Goal: Obtain resource: Download file/media

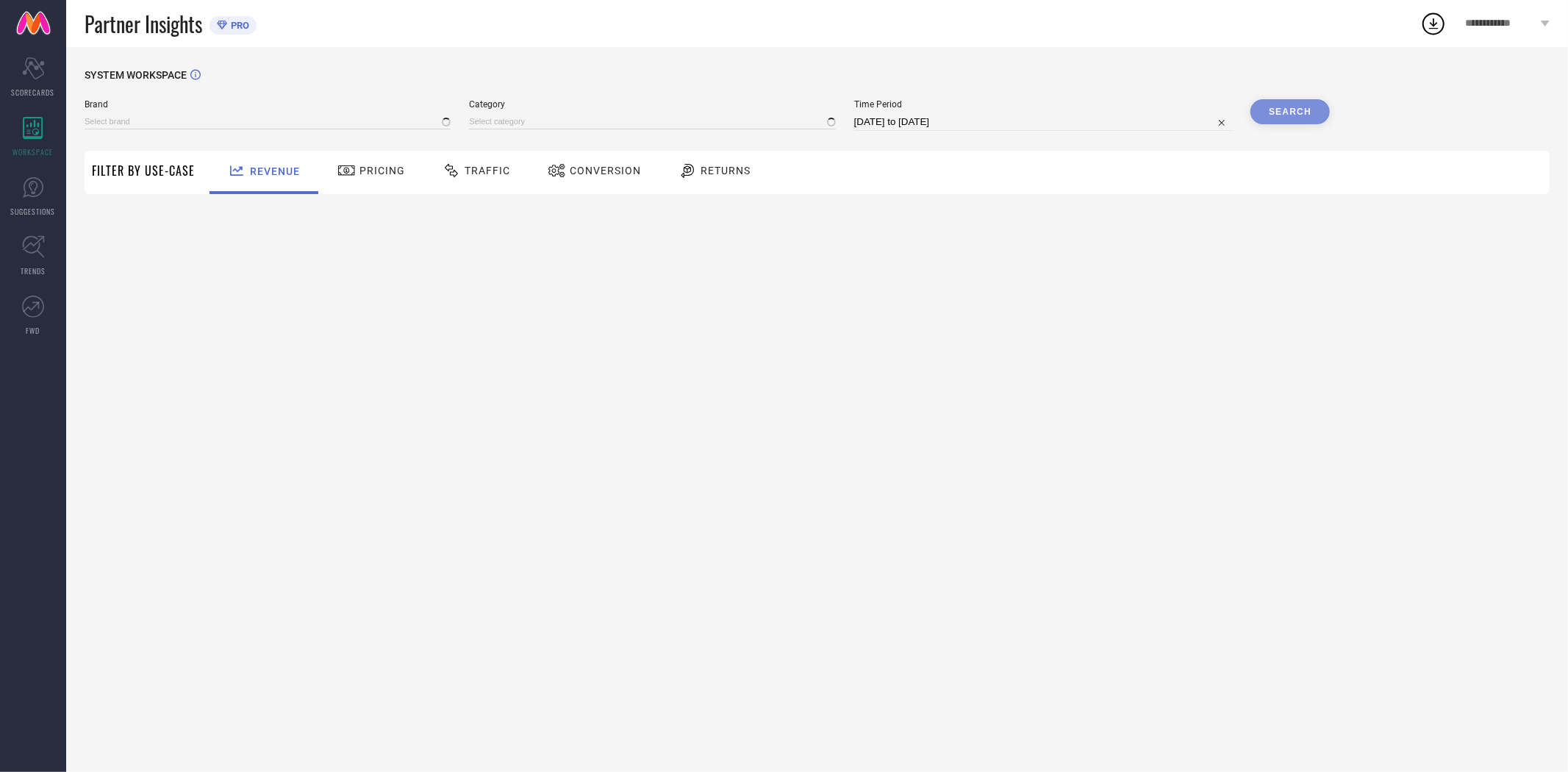
click at [592, 178] on div "Conversion" at bounding box center [594, 171] width 101 height 25
type input "EXTRA LOVE BY LIBAS"
type input "All"
select select "7"
select select "2025"
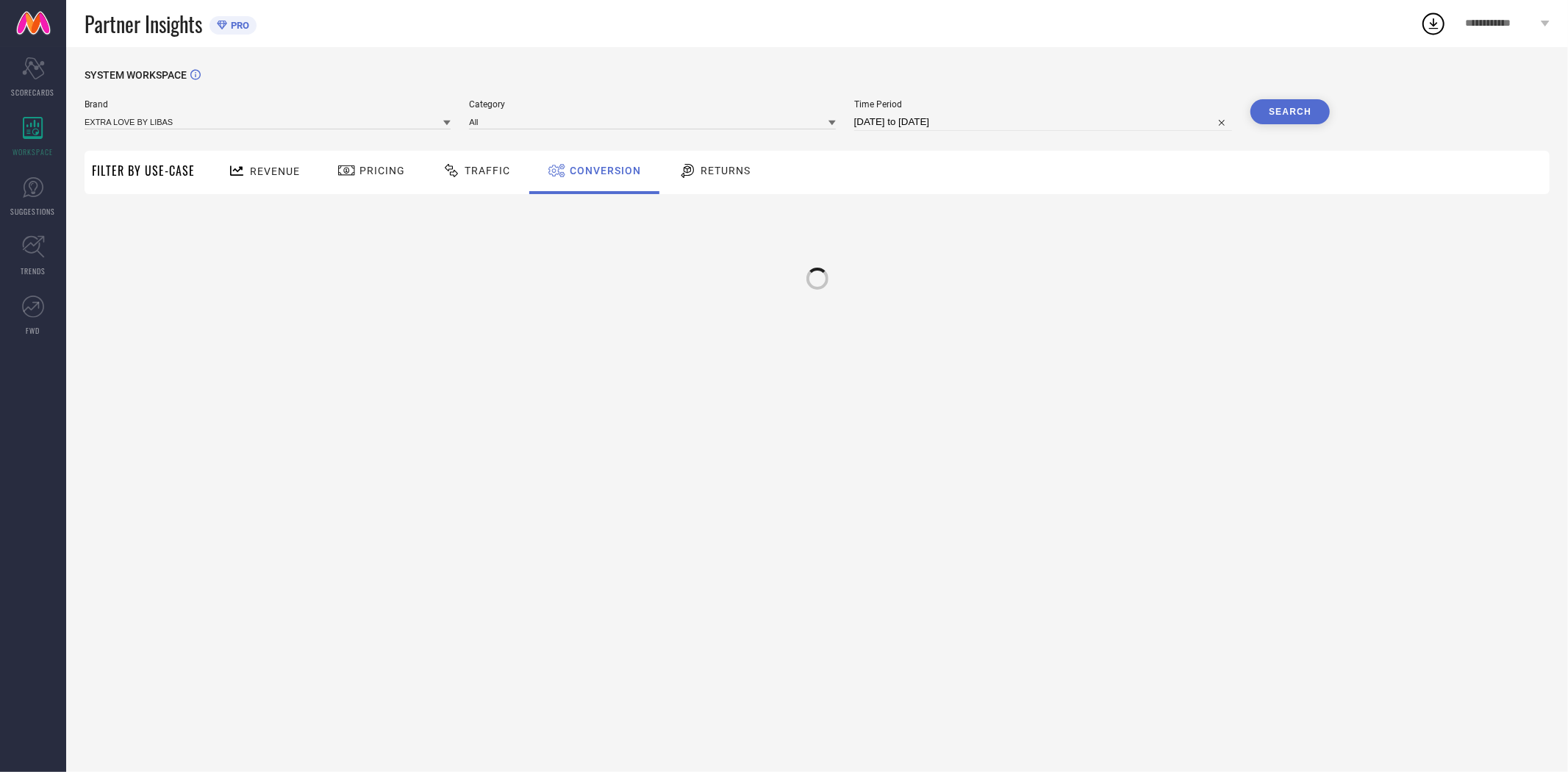
select select "8"
select select "2025"
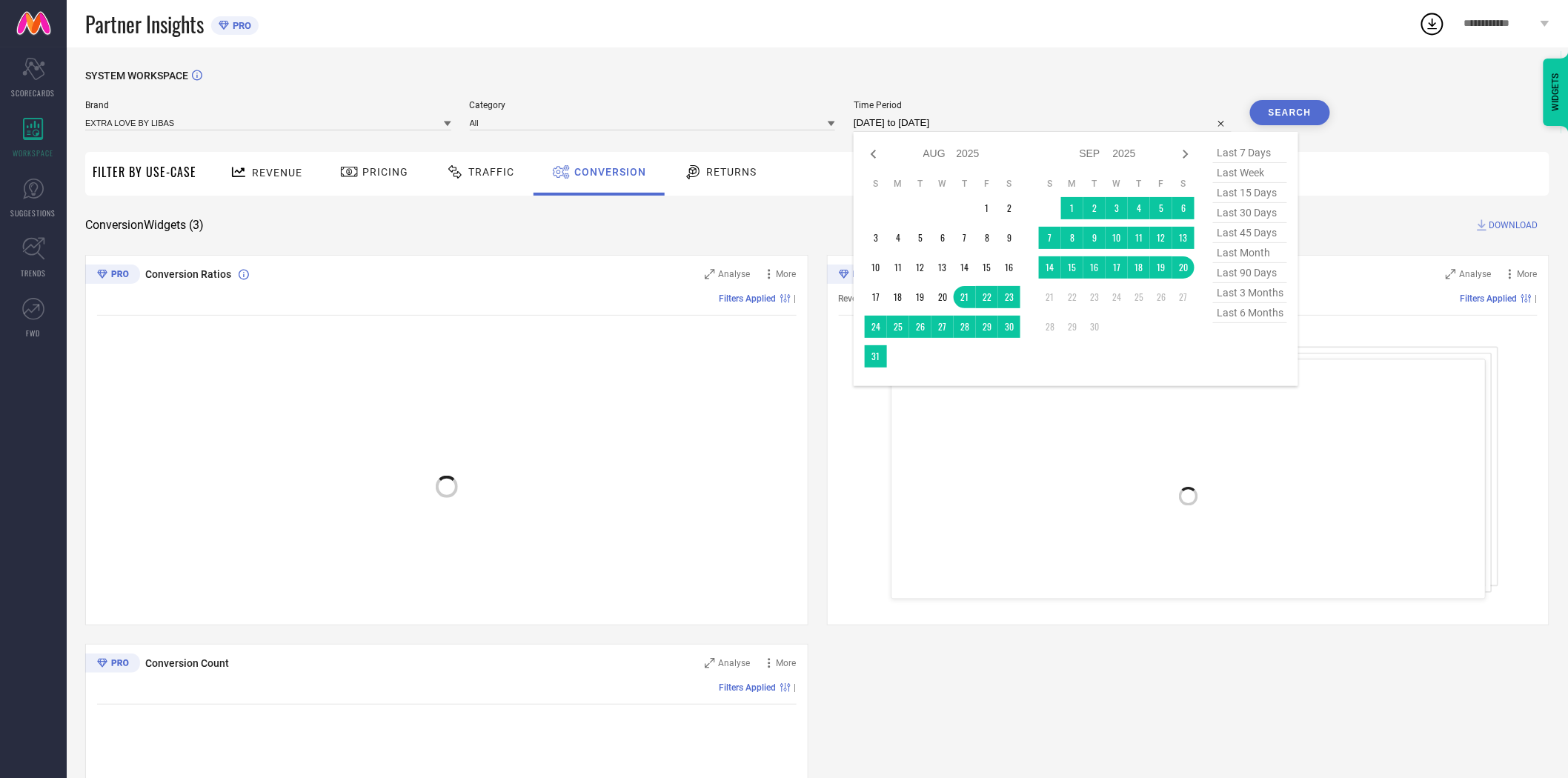
click at [919, 124] on input "[DATE] to [DATE]" at bounding box center [1042, 123] width 378 height 18
click at [1186, 271] on td "20" at bounding box center [1183, 268] width 22 height 22
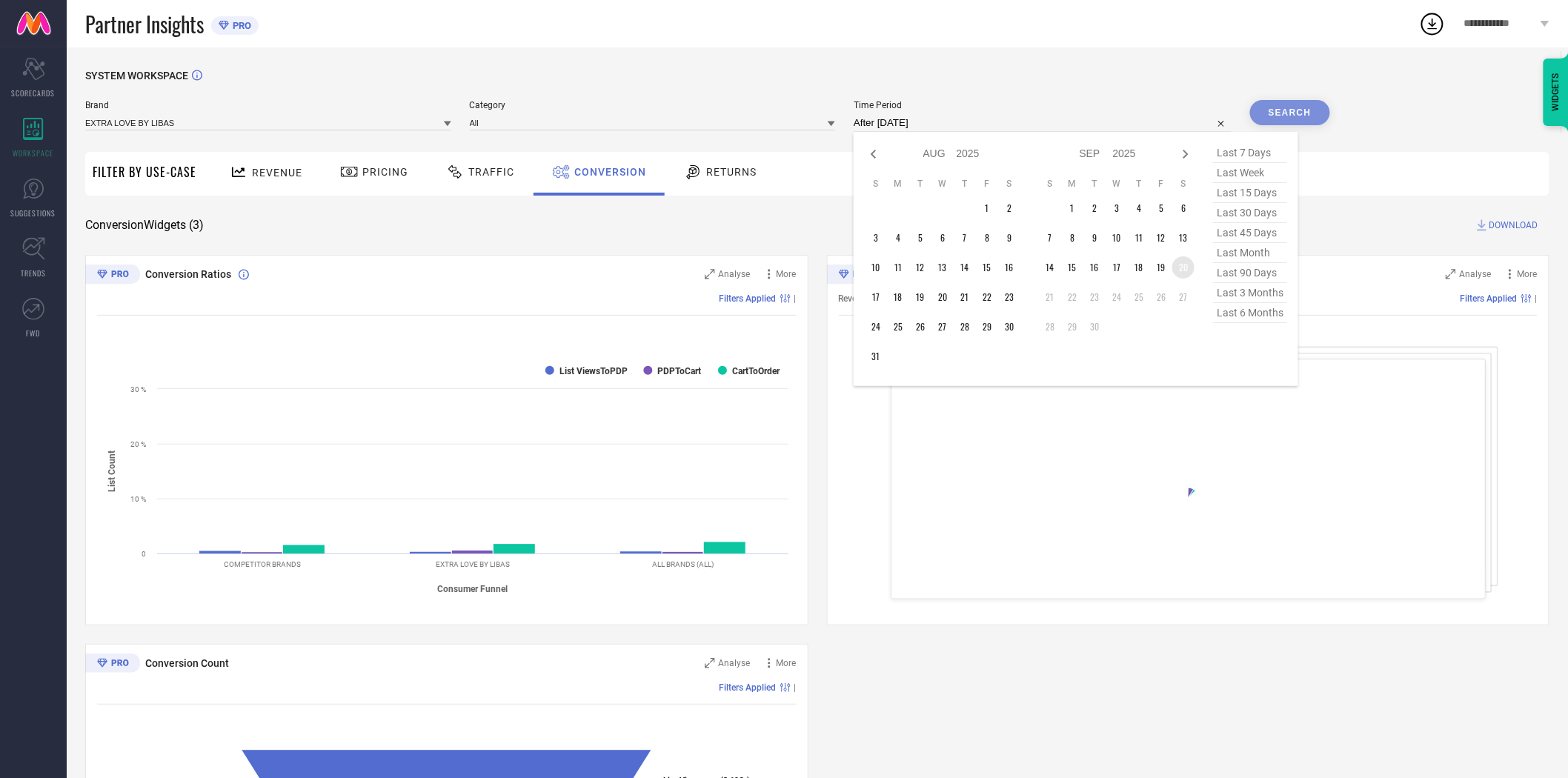
type input "[DATE] to [DATE]"
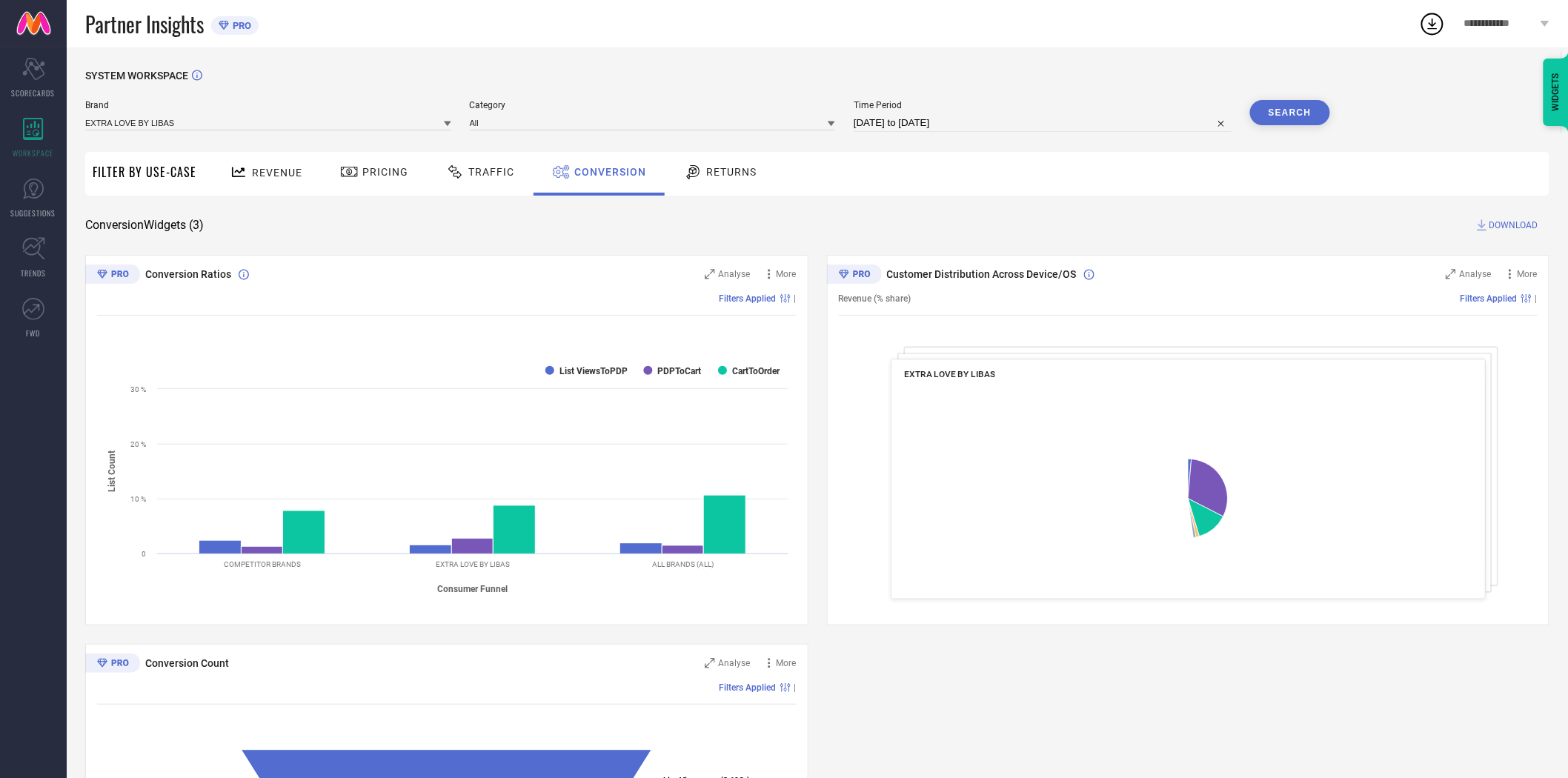
click at [1057, 206] on div "SYSTEM WORKSPACE Brand EXTRA LOVE BY LIBAS Category All Time Period [DATE] to […" at bounding box center [817, 541] width 1464 height 944
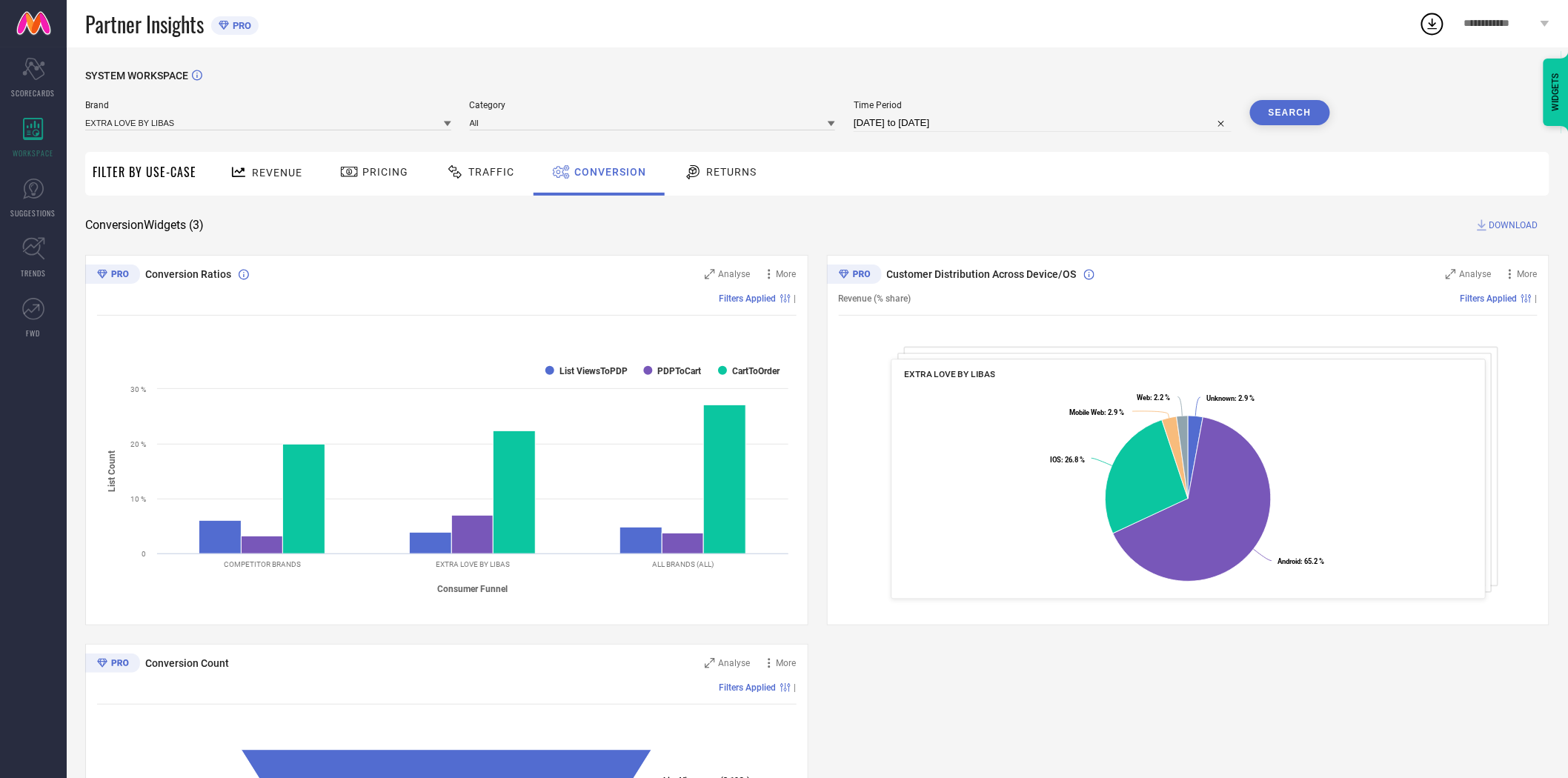
click at [1292, 108] on button "Search" at bounding box center [1290, 113] width 80 height 25
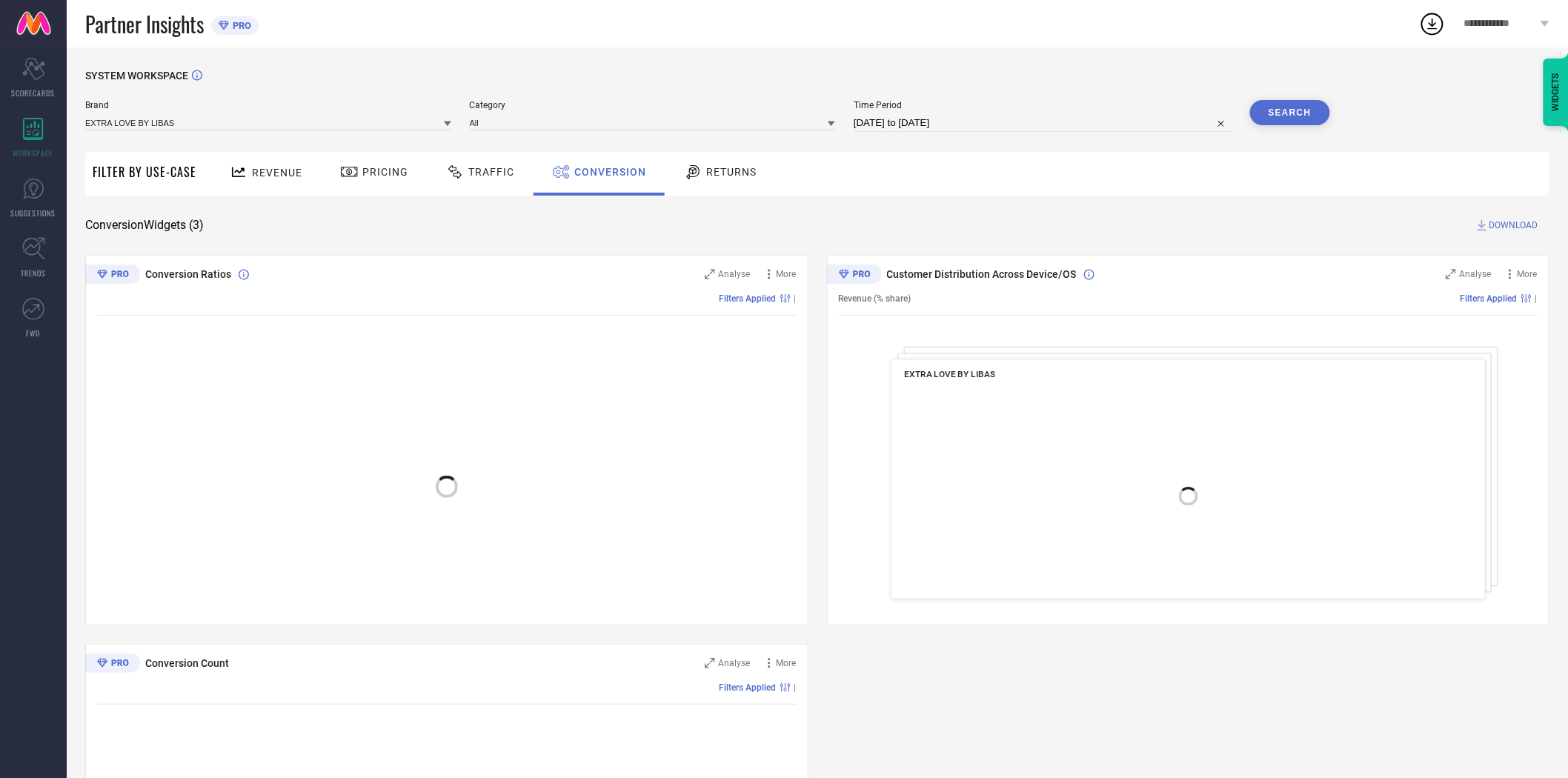
click at [1521, 223] on span "DOWNLOAD" at bounding box center [1514, 225] width 49 height 15
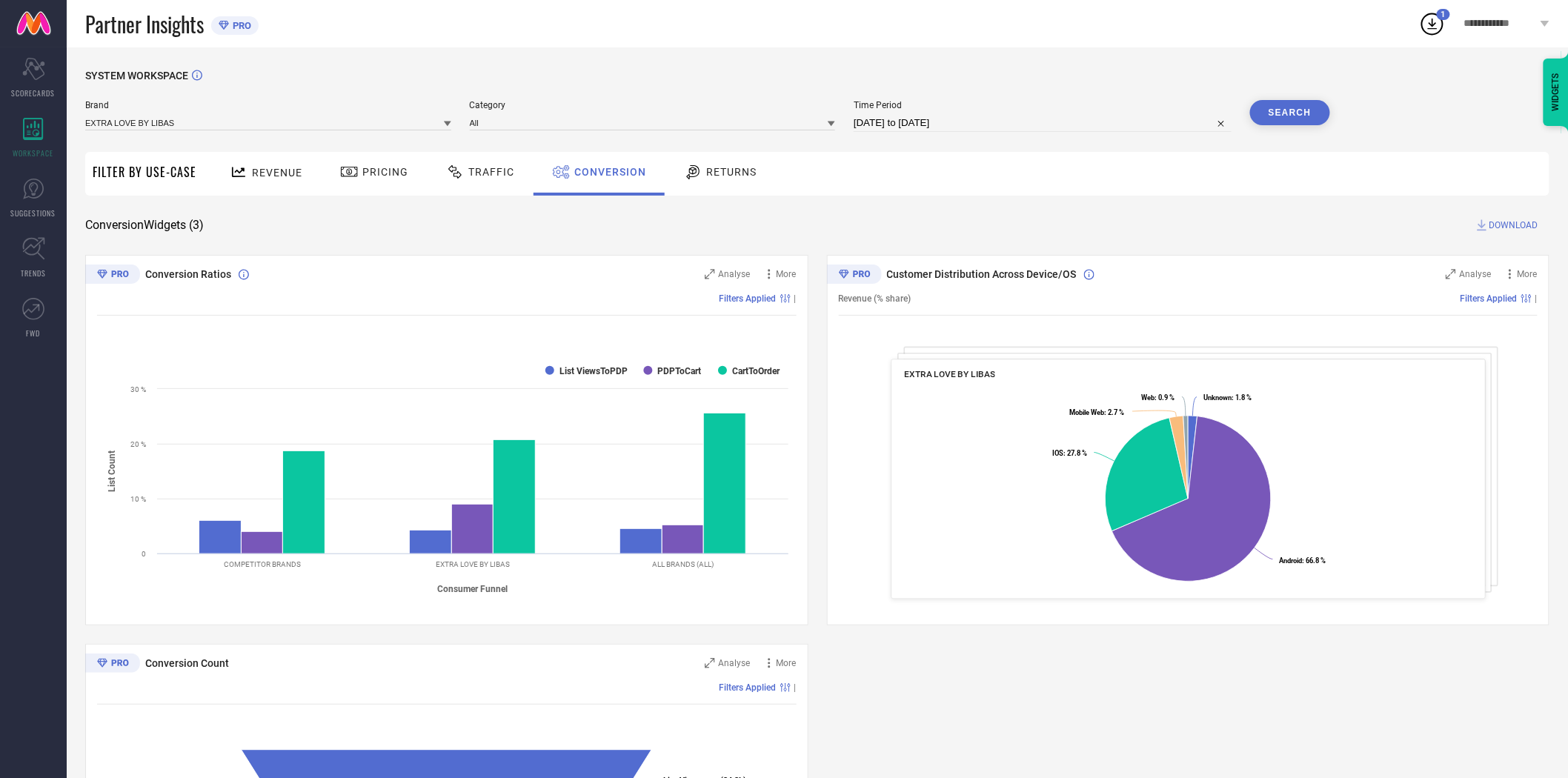
click at [448, 124] on icon at bounding box center [447, 124] width 7 height 5
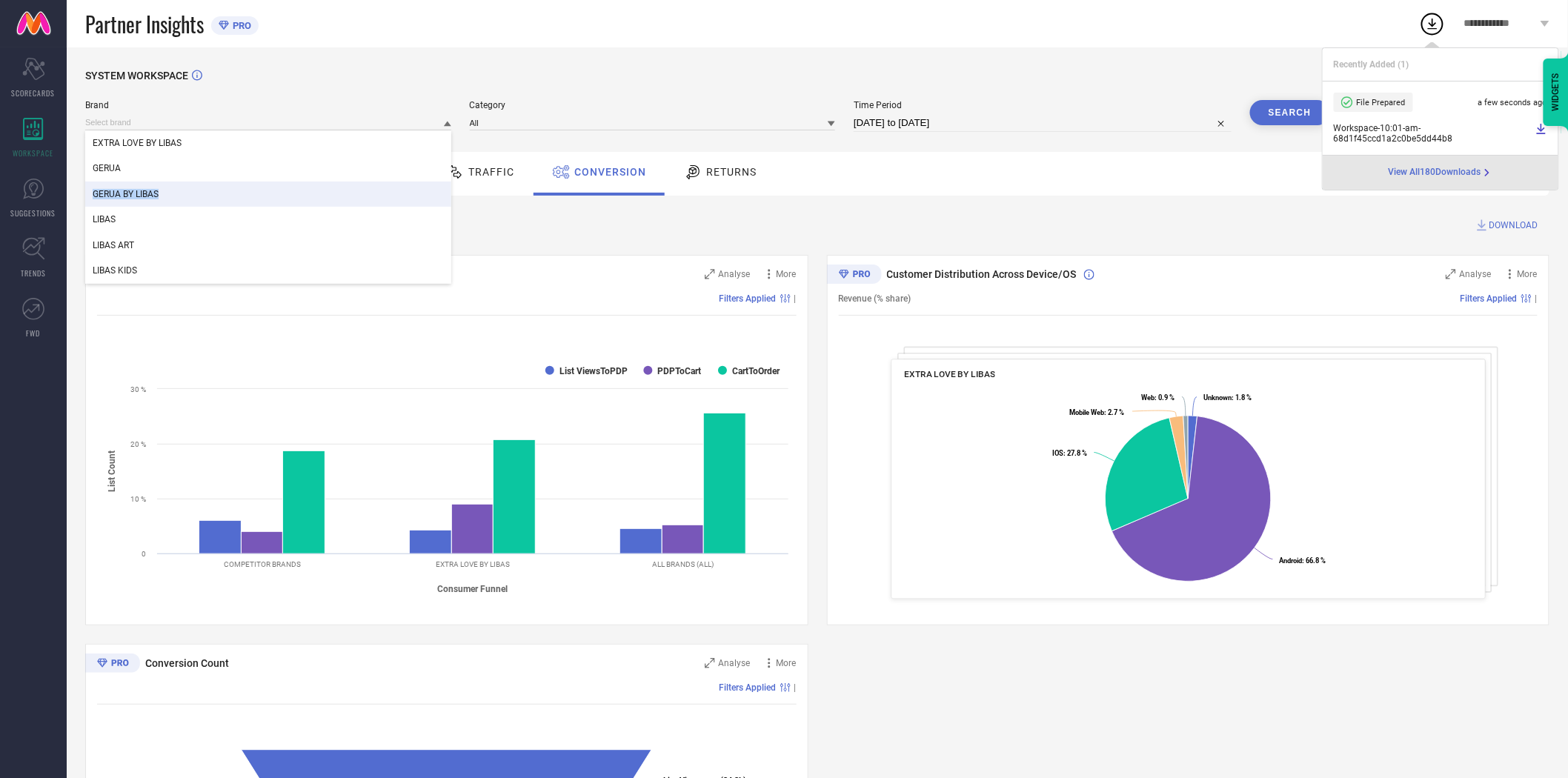
click at [298, 186] on div "EXTRA LOVE BY [PERSON_NAME] BY LIBAS LIBAS LIBAS ART LIBAS KIDS" at bounding box center [268, 207] width 366 height 154
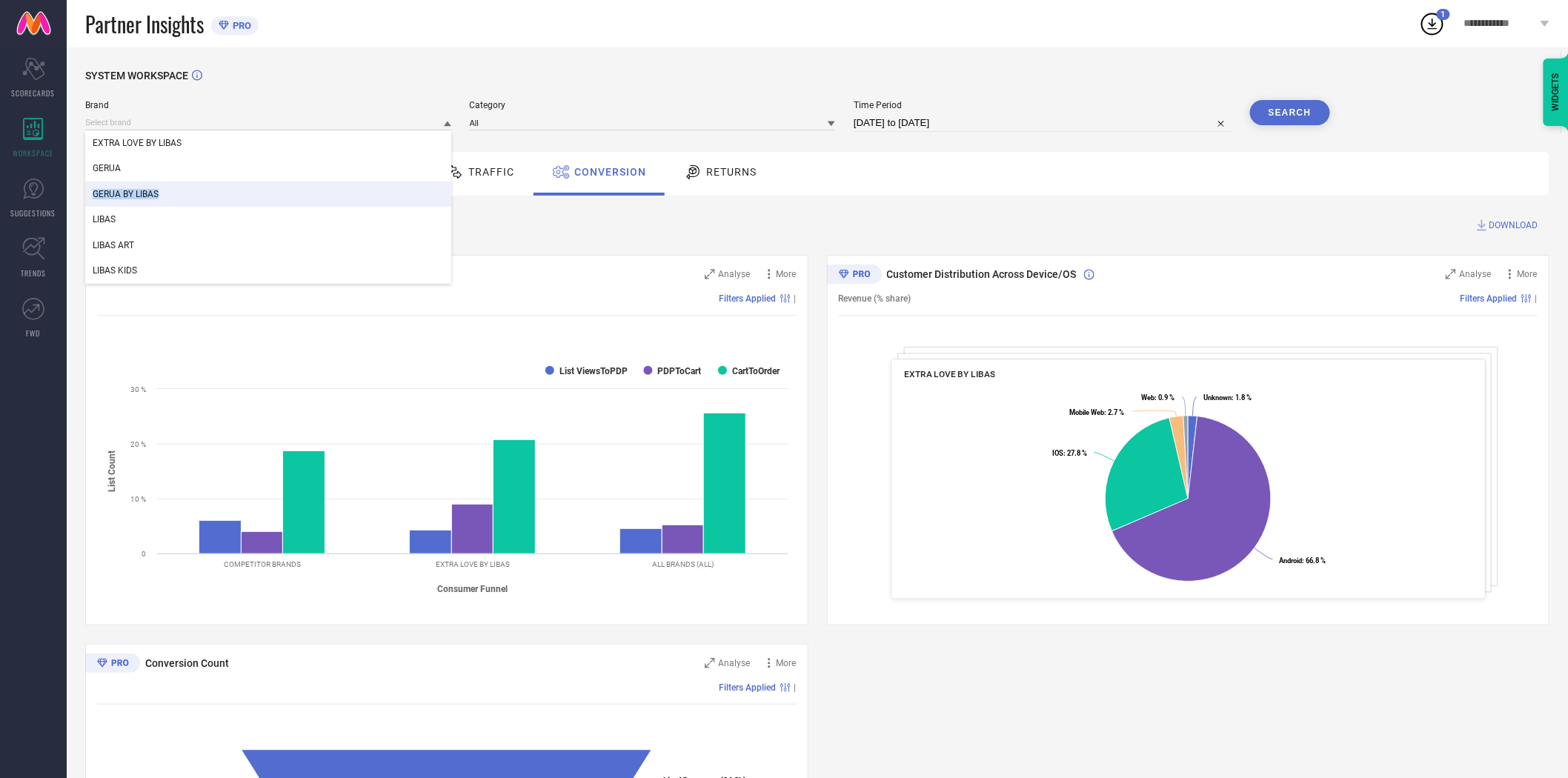
click at [298, 186] on div "GERUA BY LIBAS" at bounding box center [268, 194] width 366 height 25
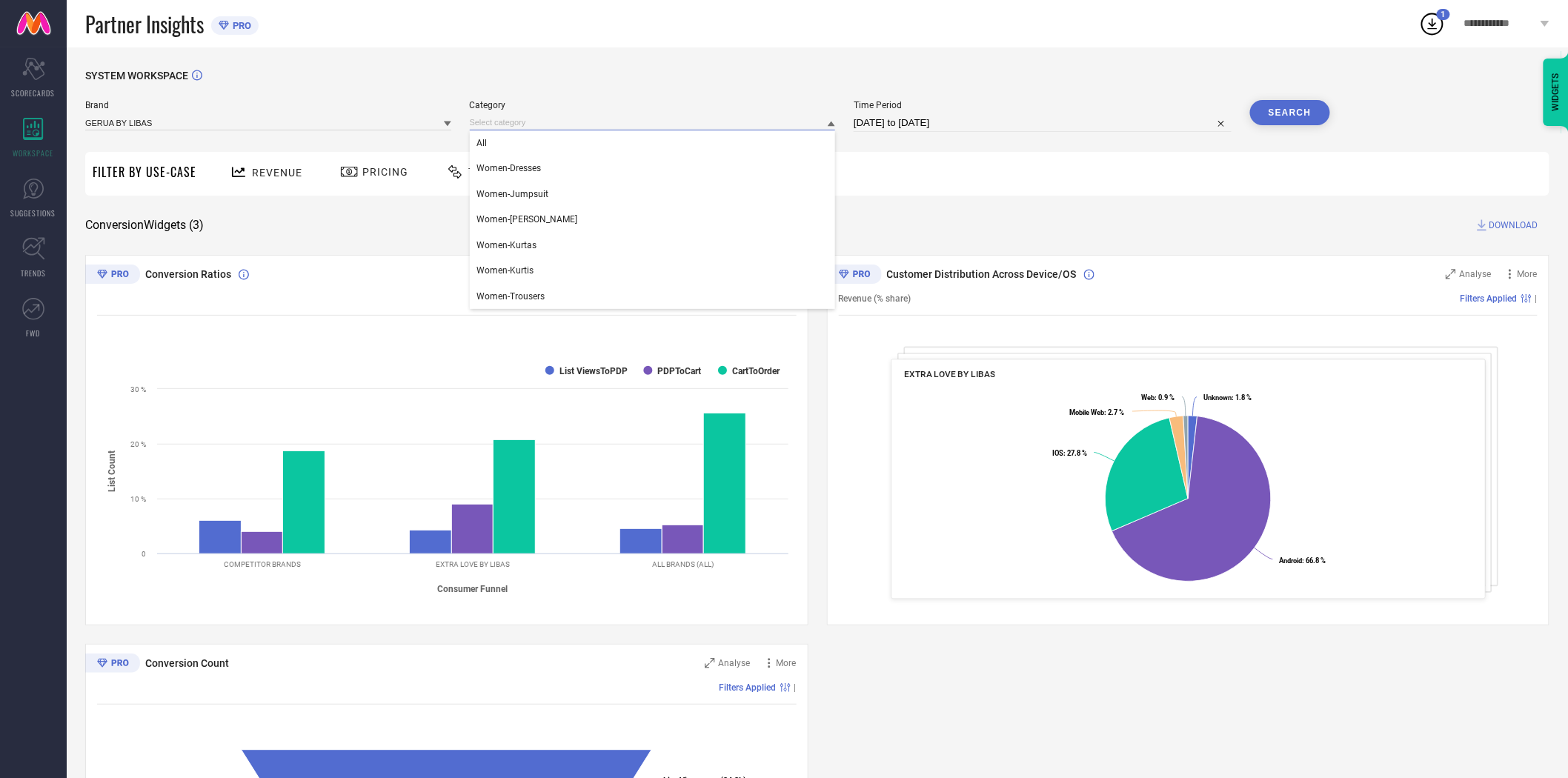
click at [524, 124] on input at bounding box center [652, 122] width 366 height 16
click at [516, 137] on div "All" at bounding box center [652, 143] width 366 height 25
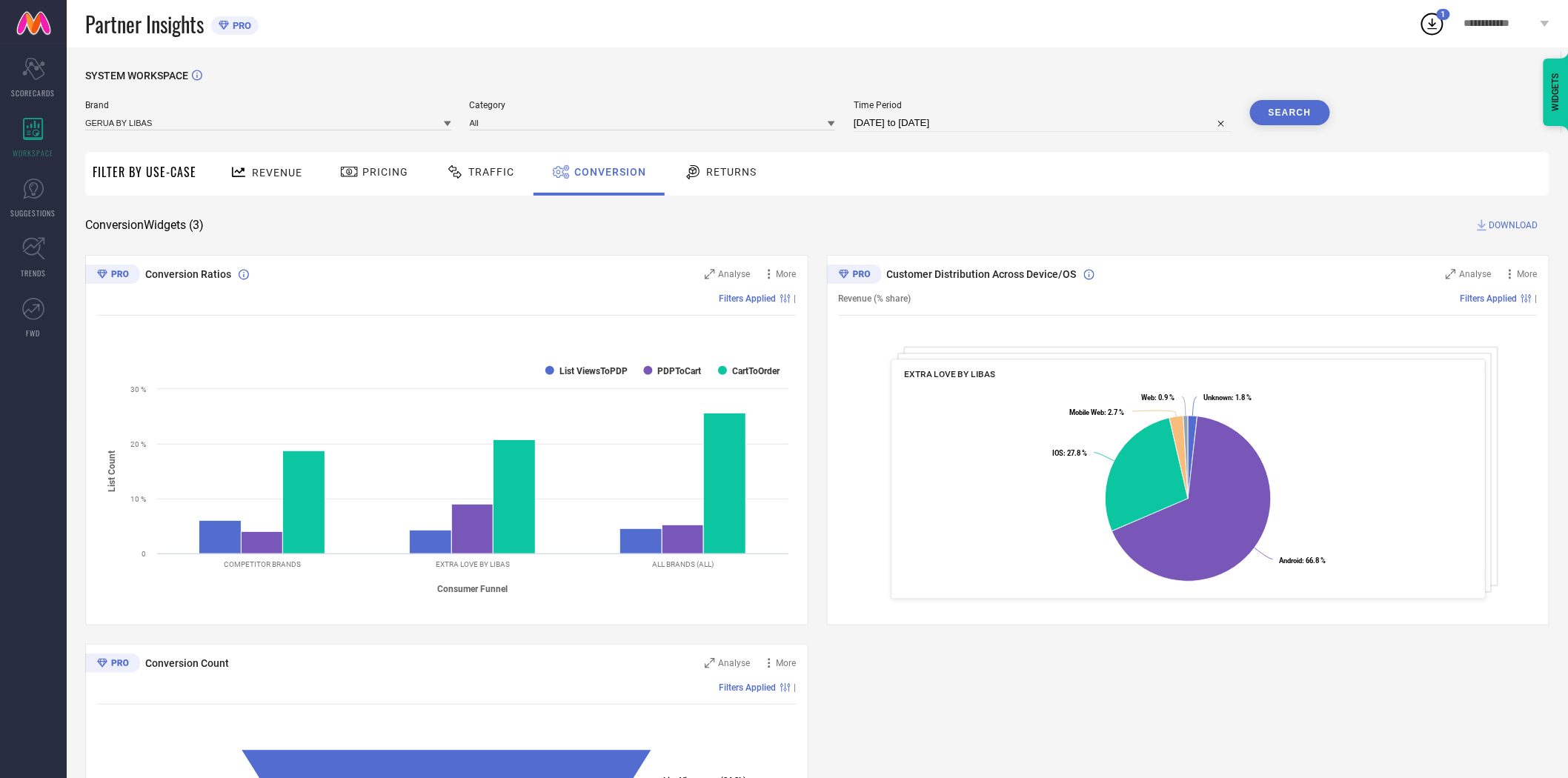
click at [651, 100] on span "Category" at bounding box center [652, 105] width 366 height 10
click at [1288, 113] on button "Search" at bounding box center [1290, 113] width 80 height 25
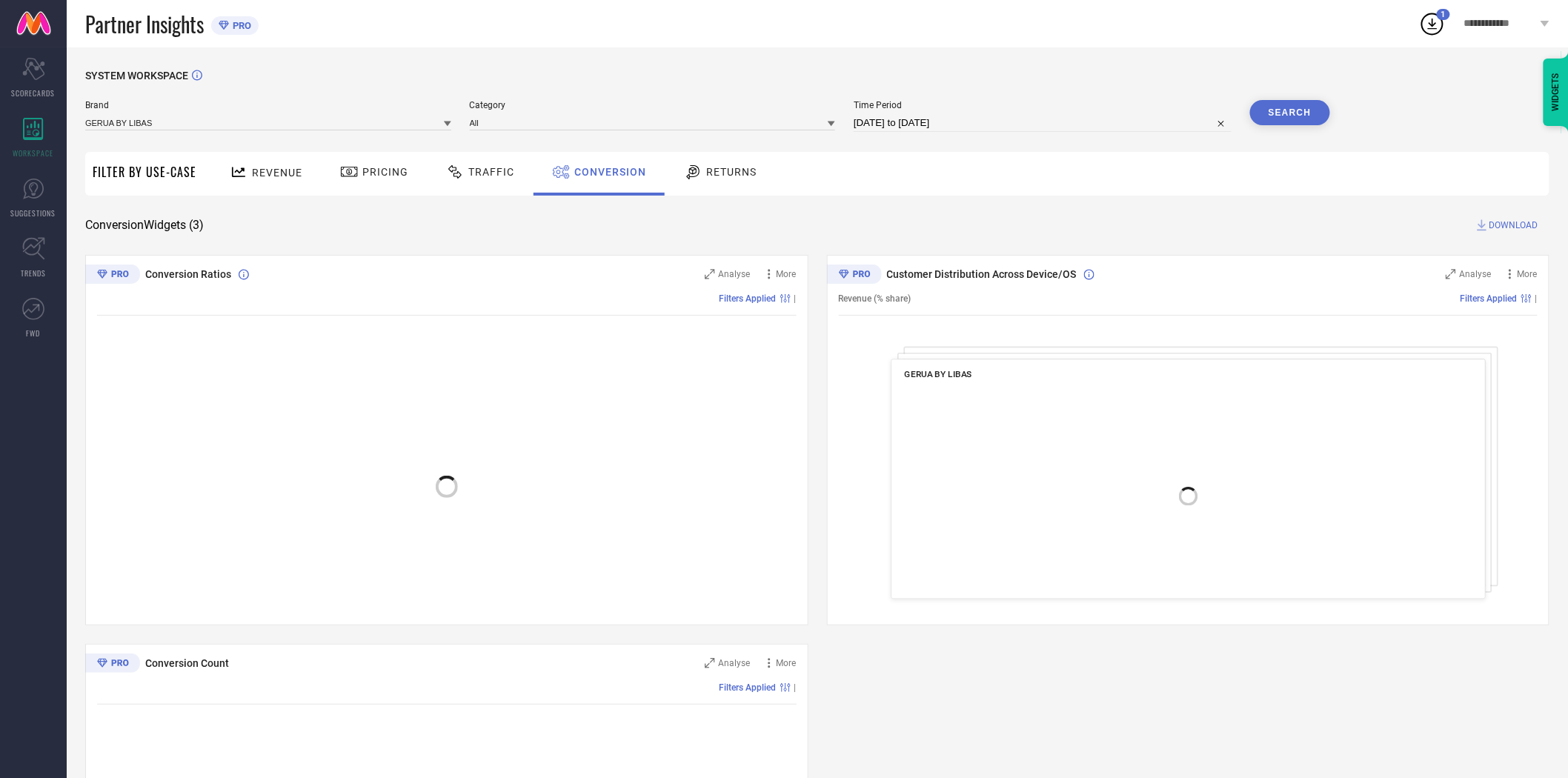
click at [1512, 224] on span "DOWNLOAD" at bounding box center [1514, 225] width 49 height 15
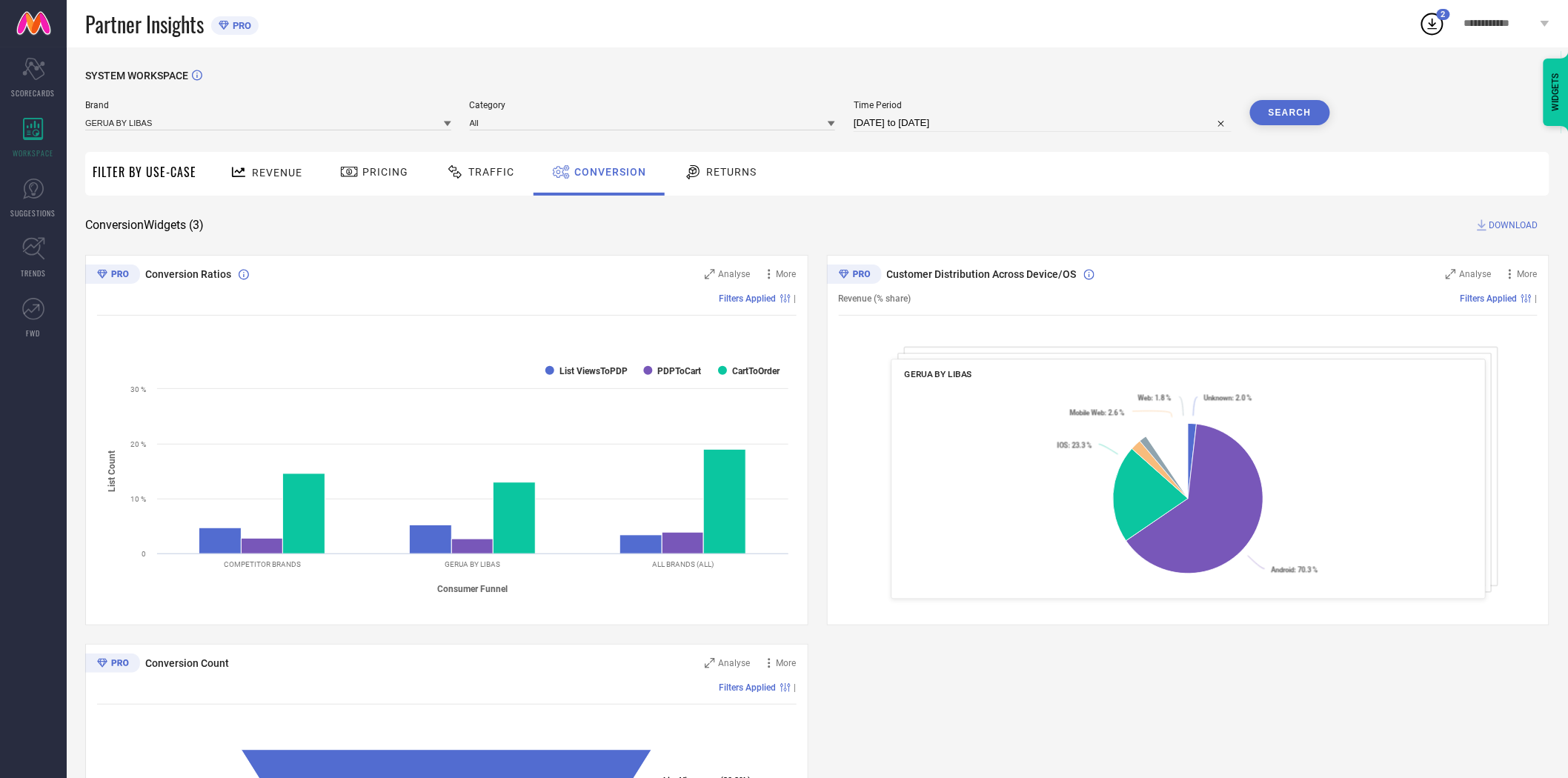
click at [447, 122] on icon at bounding box center [447, 124] width 7 height 5
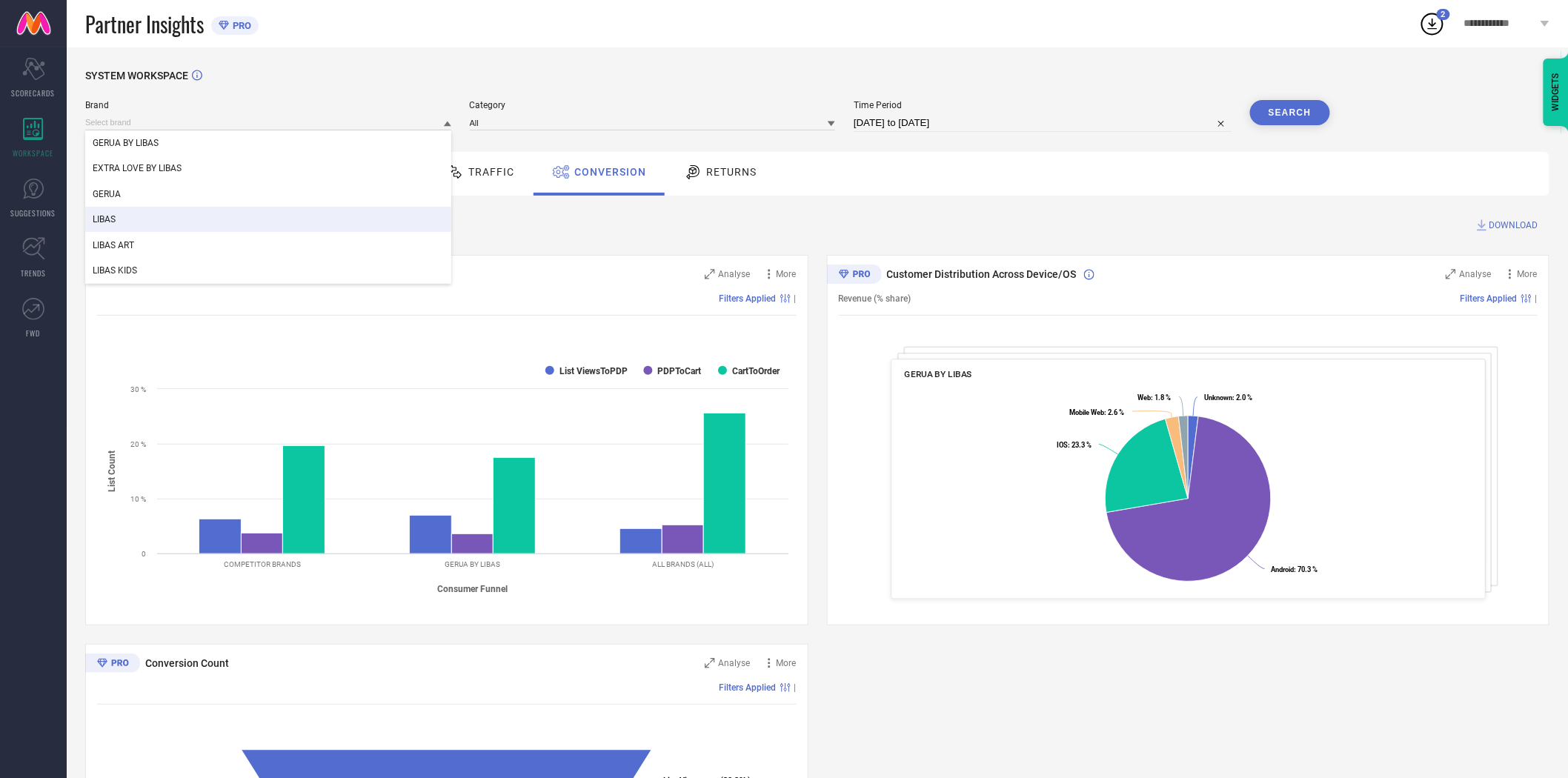
click at [210, 218] on div "LIBAS" at bounding box center [268, 219] width 366 height 25
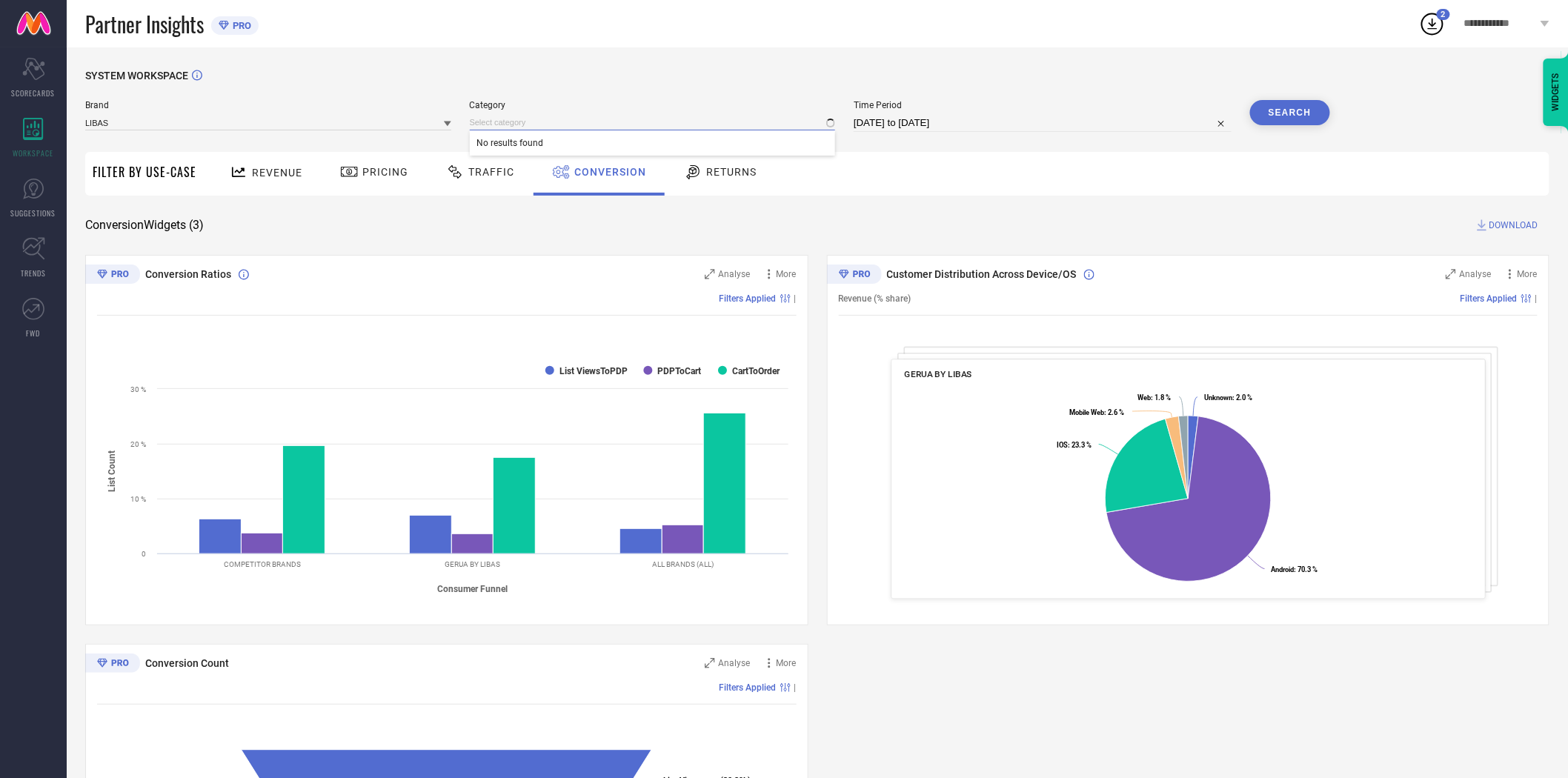
click at [505, 128] on input at bounding box center [652, 122] width 366 height 16
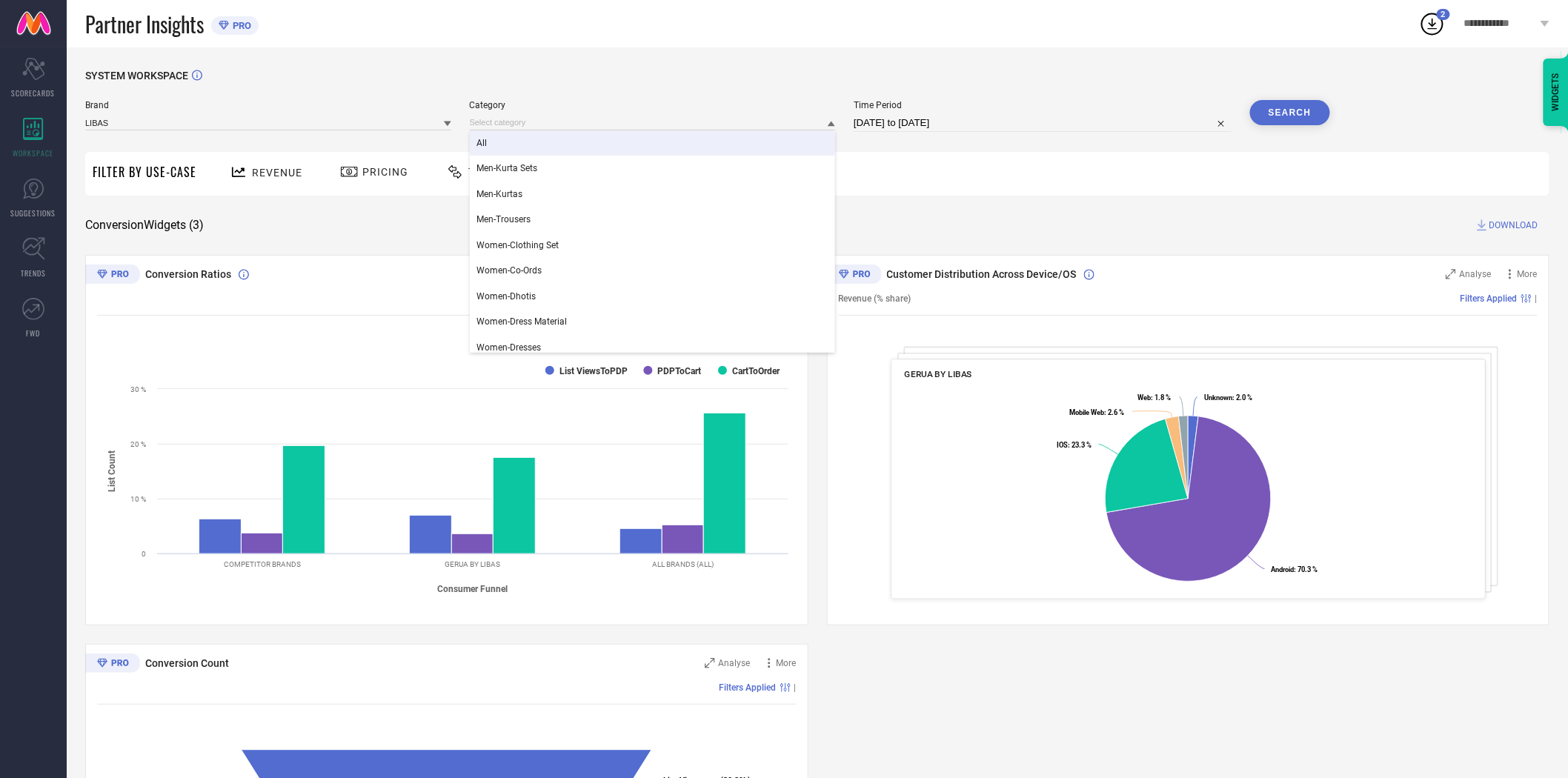
click at [507, 139] on div "All" at bounding box center [652, 143] width 366 height 25
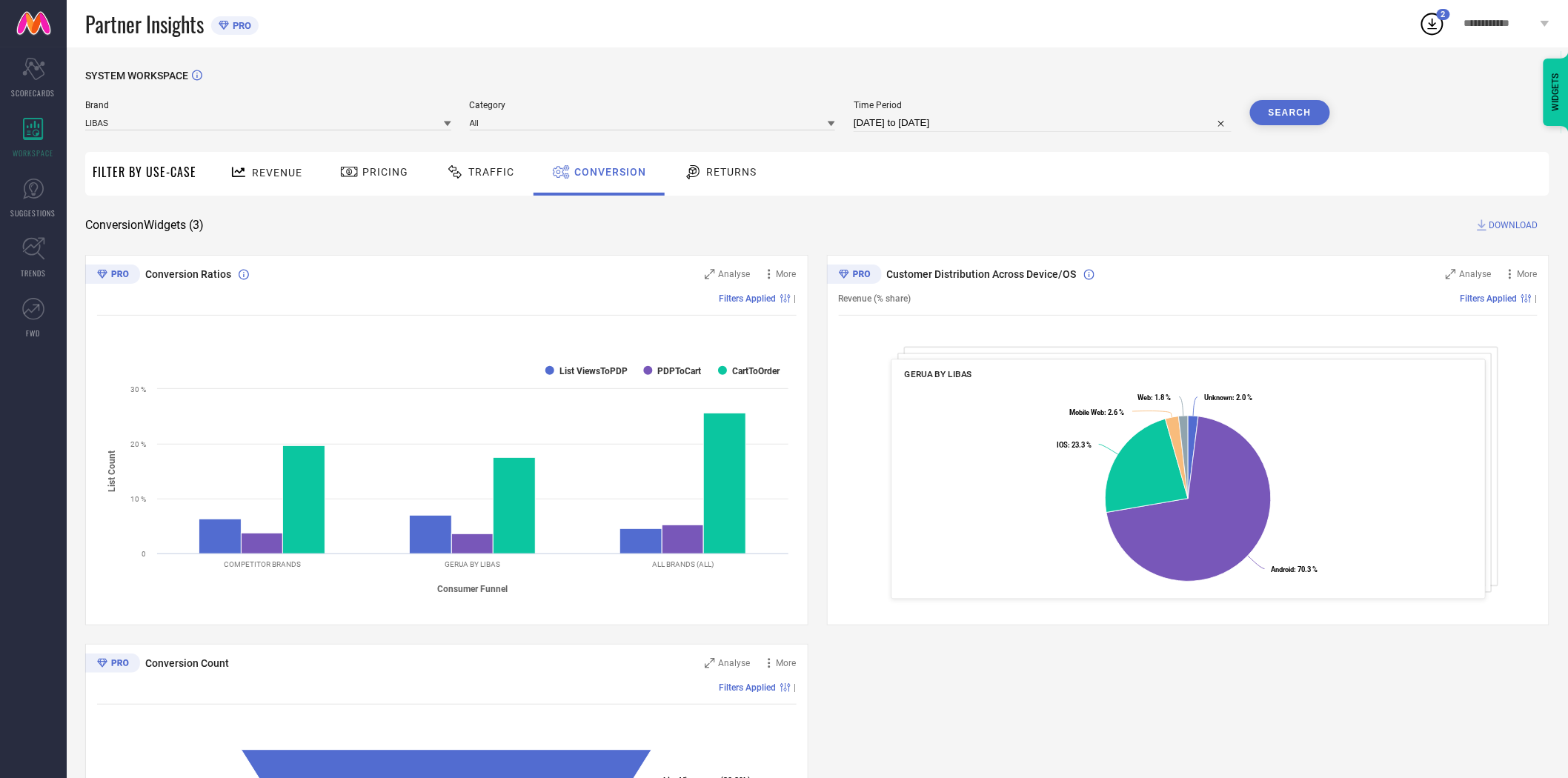
click at [1297, 114] on button "Search" at bounding box center [1290, 113] width 80 height 25
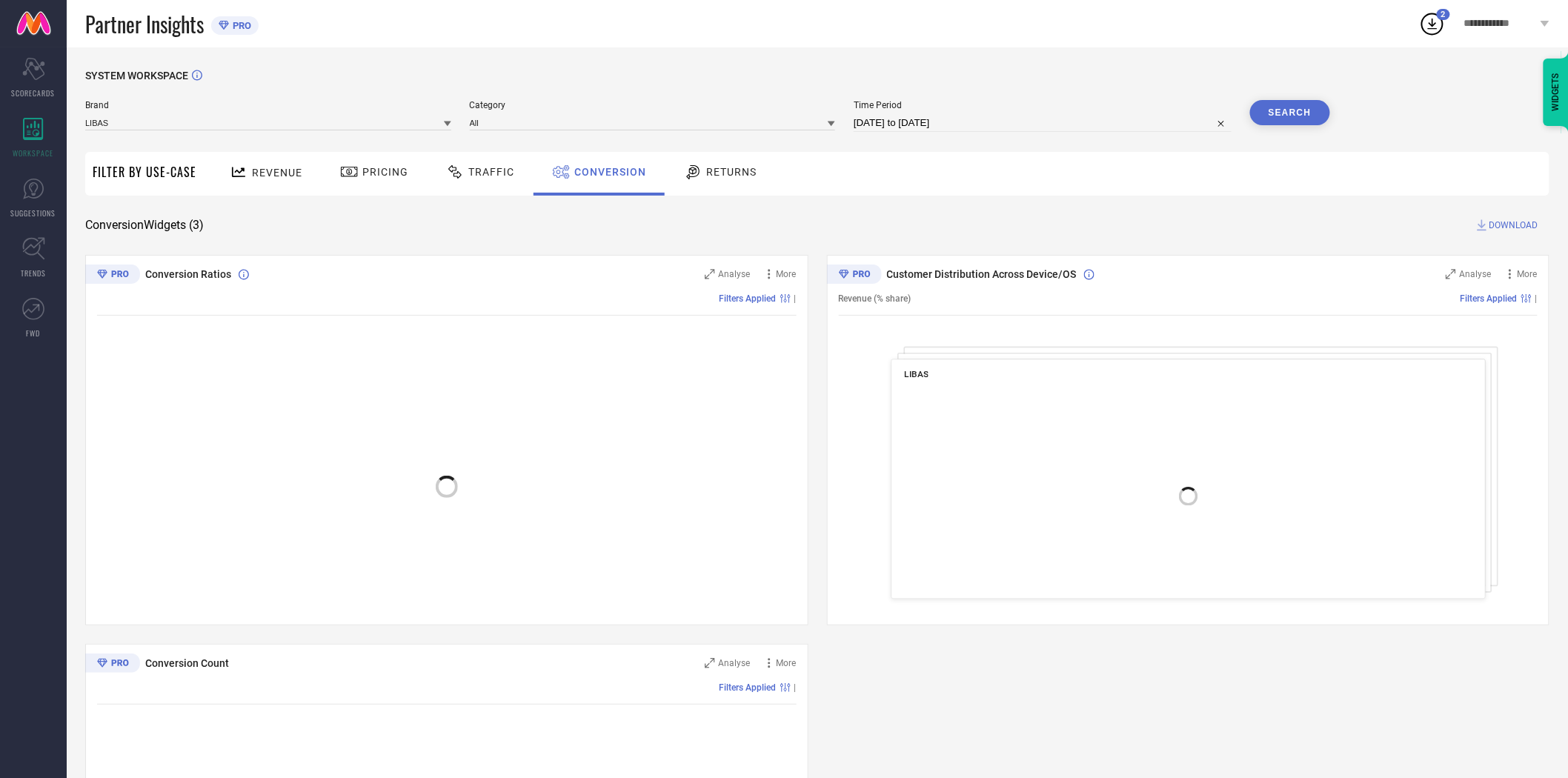
click at [1523, 220] on span "DOWNLOAD" at bounding box center [1514, 225] width 49 height 15
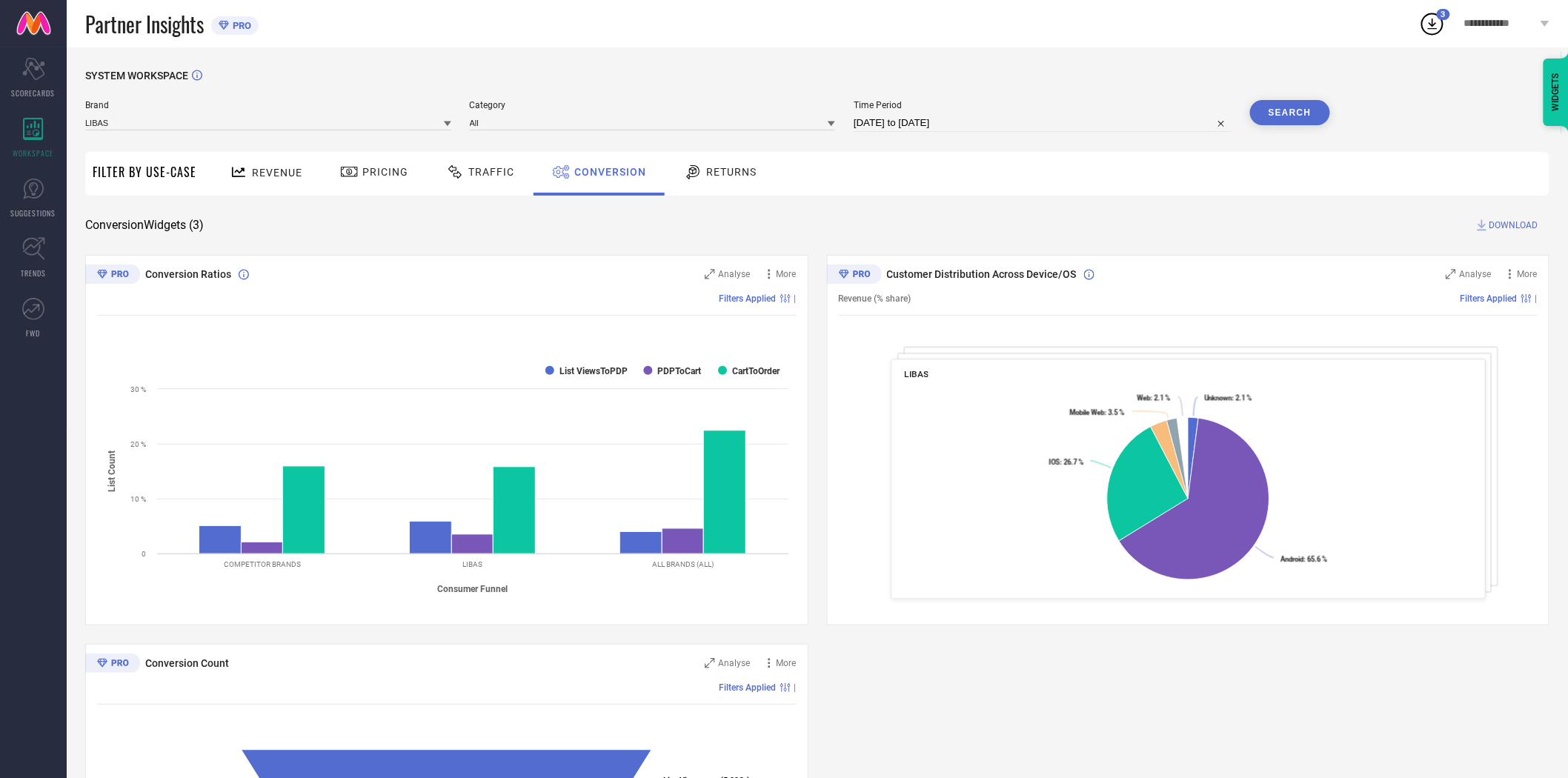
click at [447, 123] on icon at bounding box center [447, 124] width 7 height 5
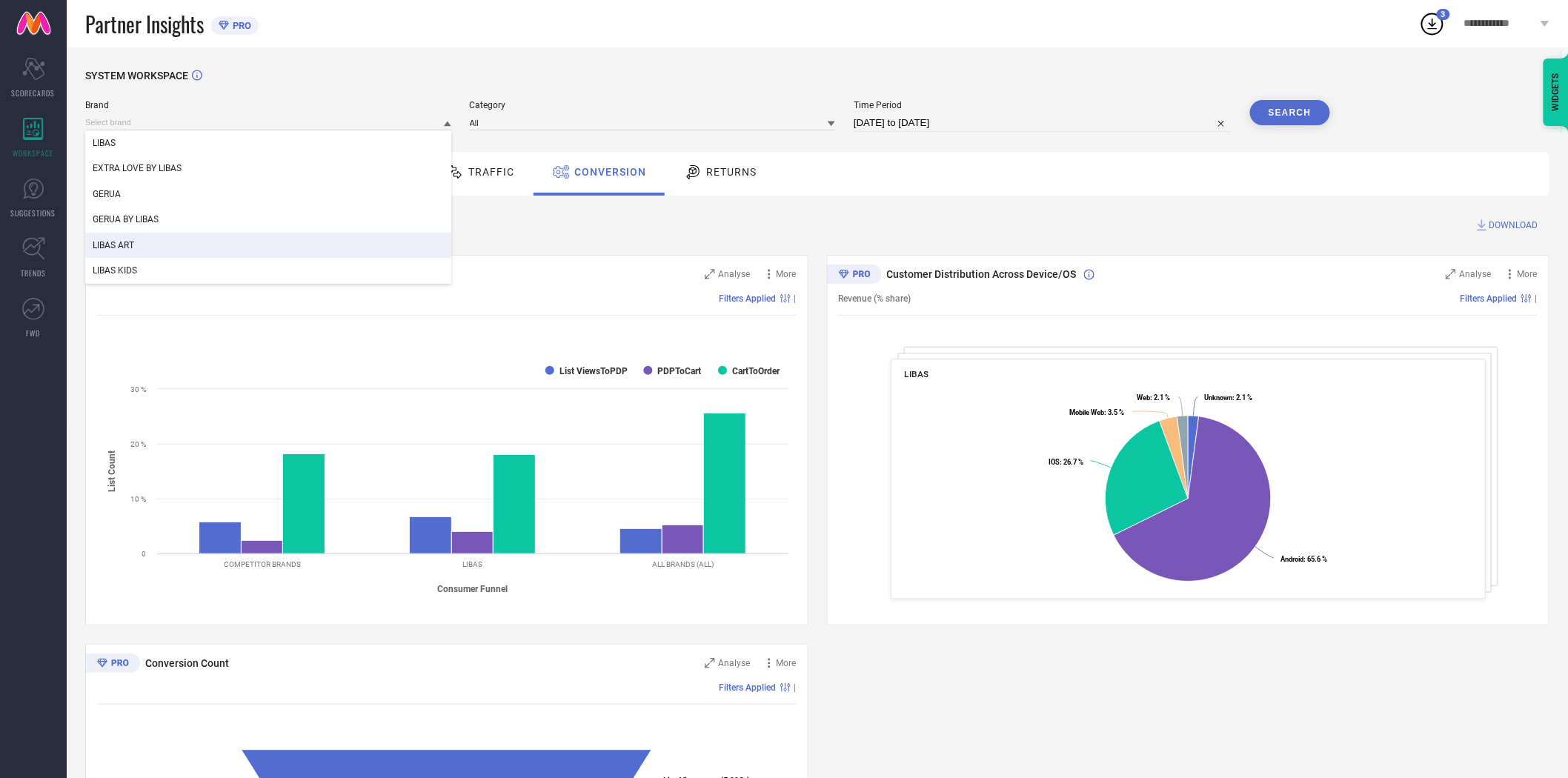
drag, startPoint x: 323, startPoint y: 241, endPoint x: 356, endPoint y: 218, distance: 40.2
click at [323, 241] on div "LIBAS ART" at bounding box center [268, 245] width 366 height 25
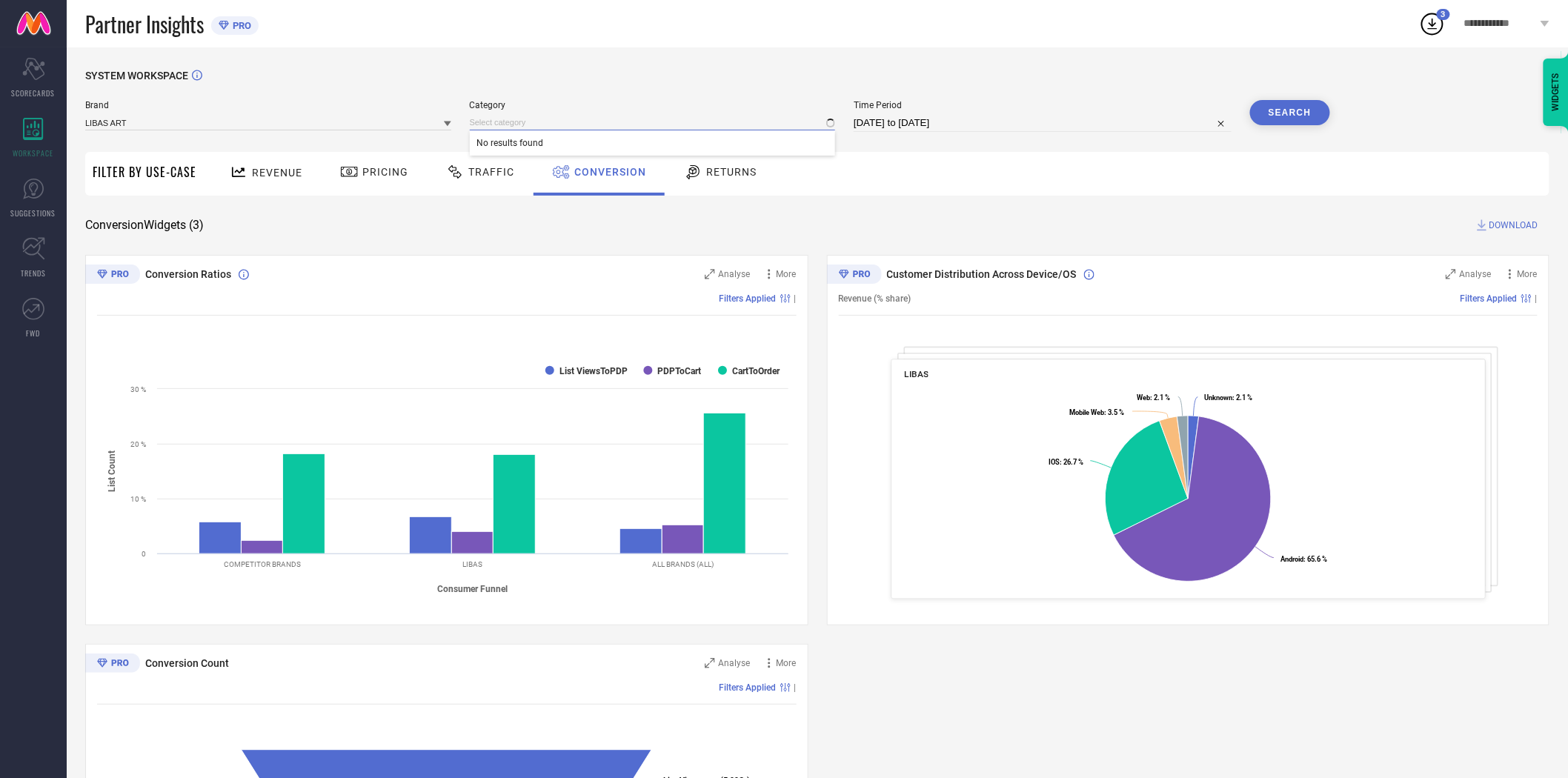
click at [560, 121] on input at bounding box center [652, 122] width 366 height 16
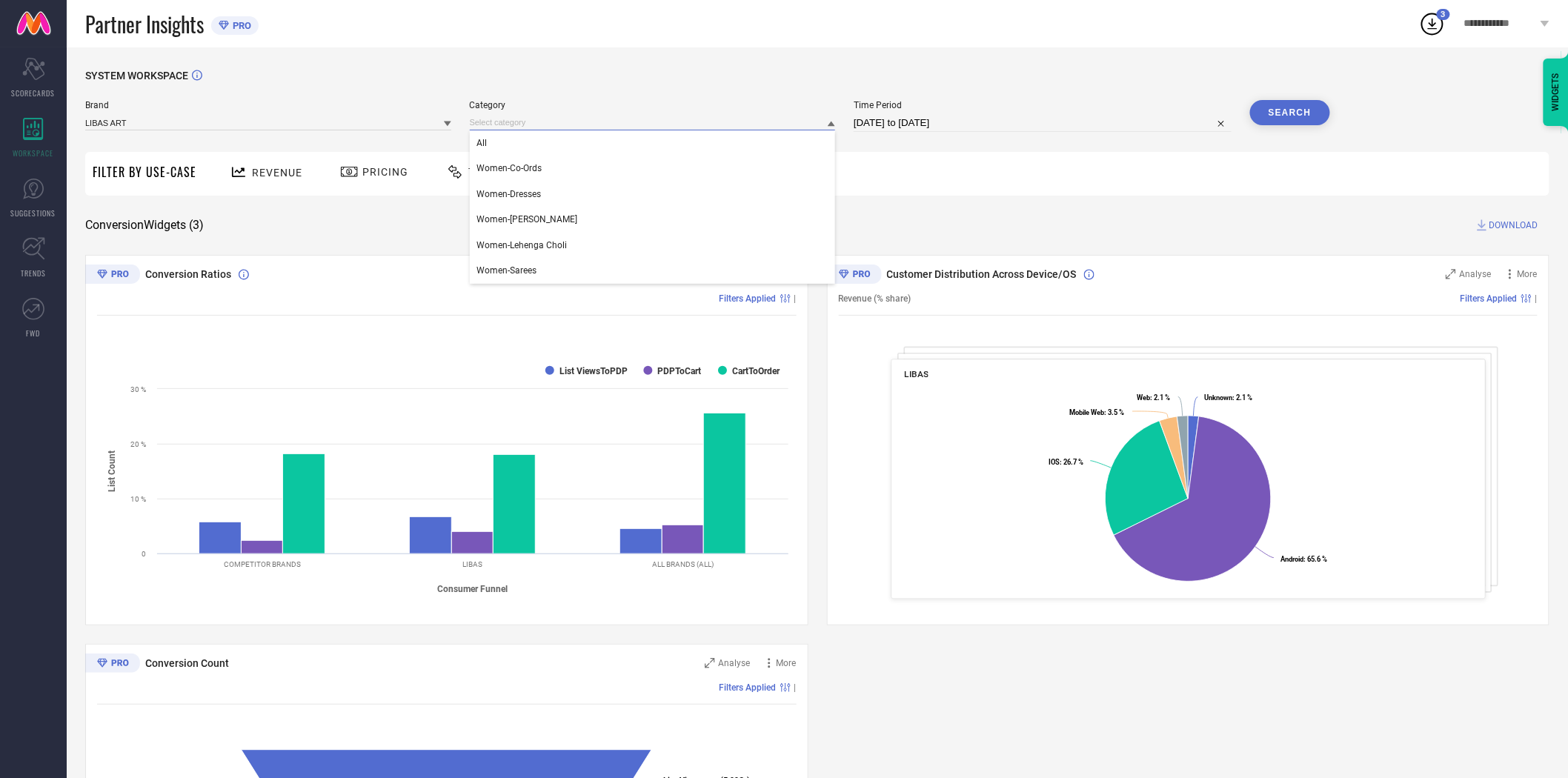
click at [550, 117] on input at bounding box center [652, 122] width 366 height 16
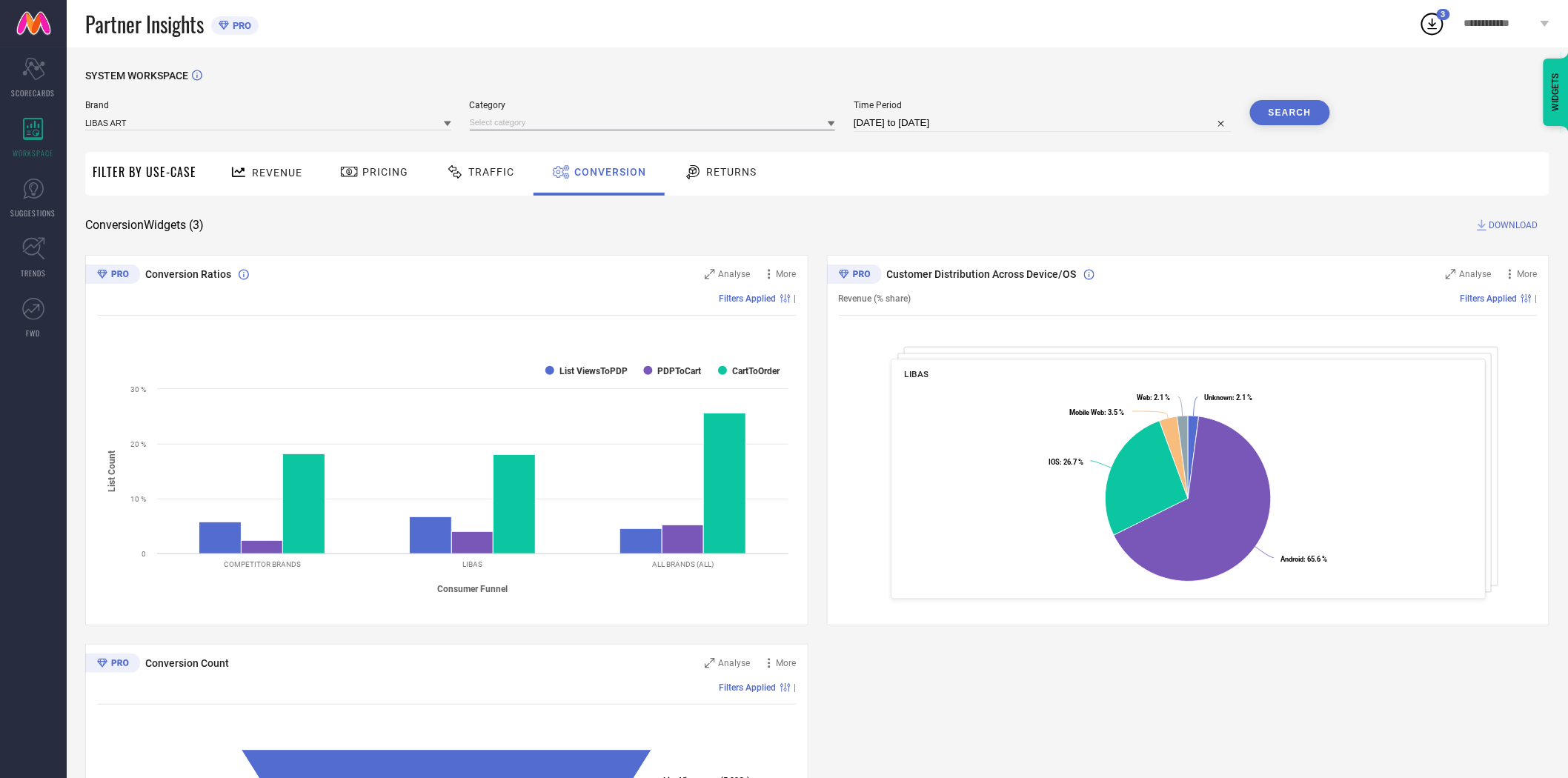
click at [547, 124] on input at bounding box center [652, 122] width 366 height 16
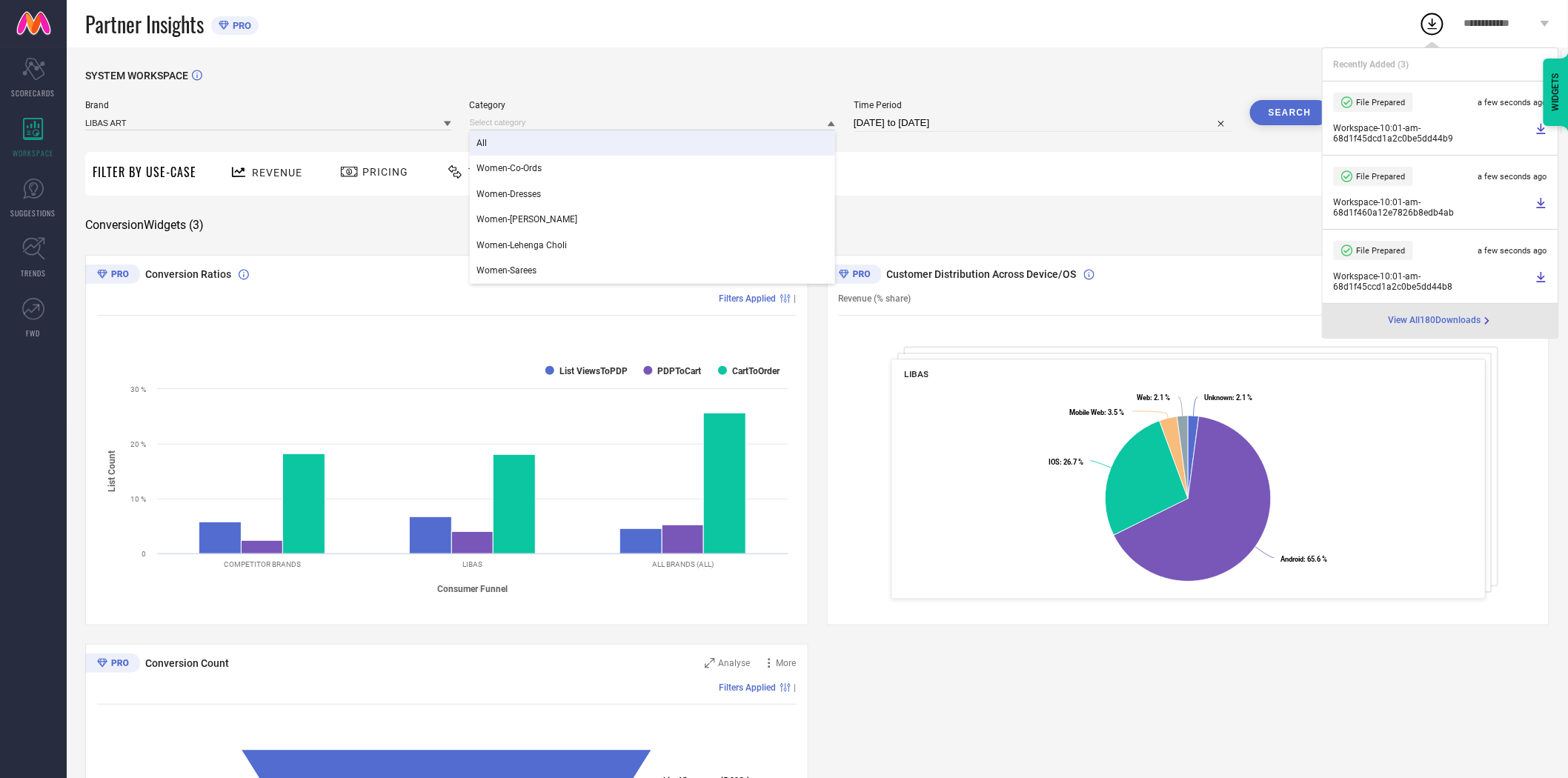
click at [535, 146] on div "All" at bounding box center [652, 143] width 366 height 25
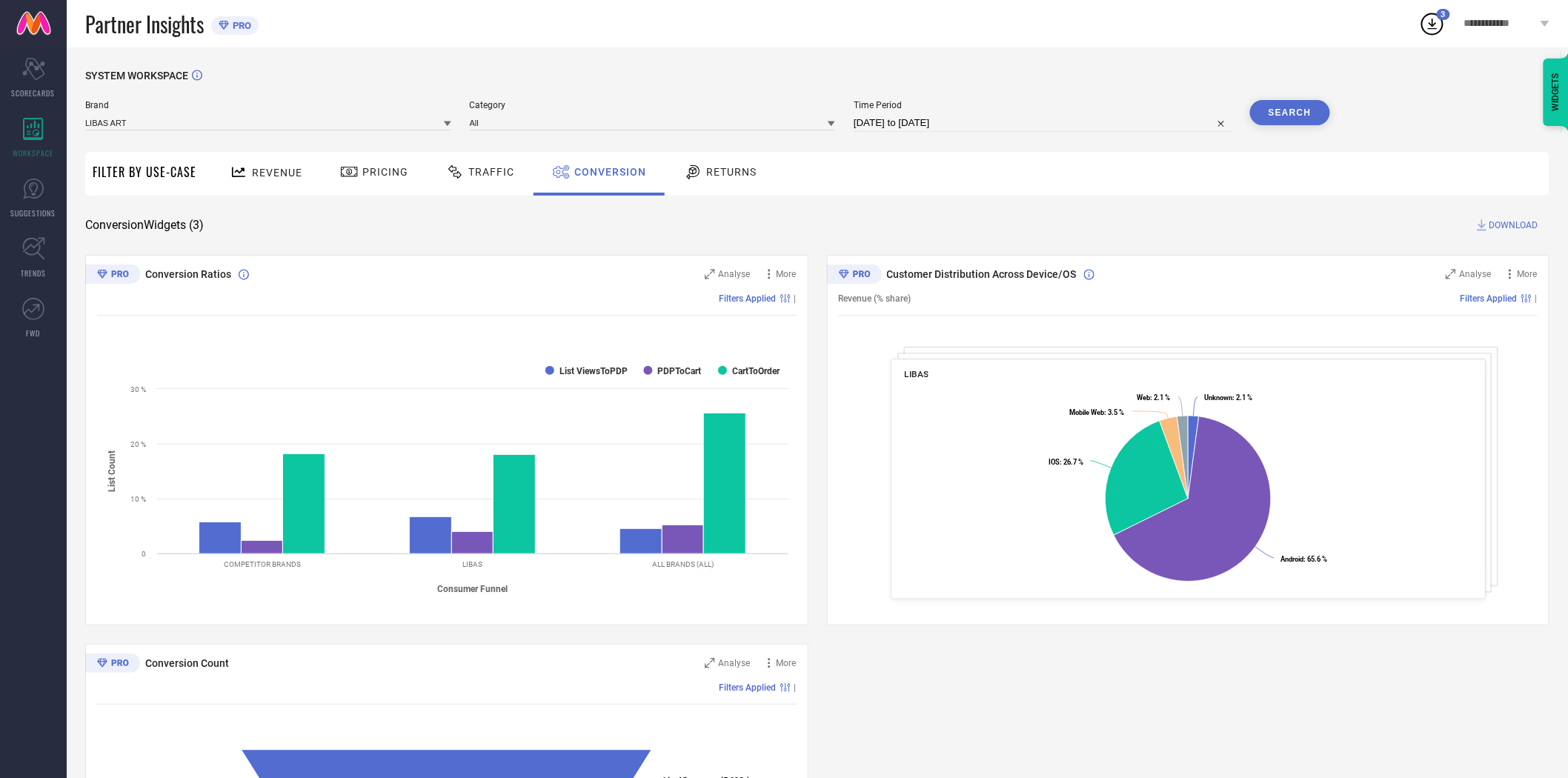
click at [1298, 109] on button "Search" at bounding box center [1290, 113] width 80 height 25
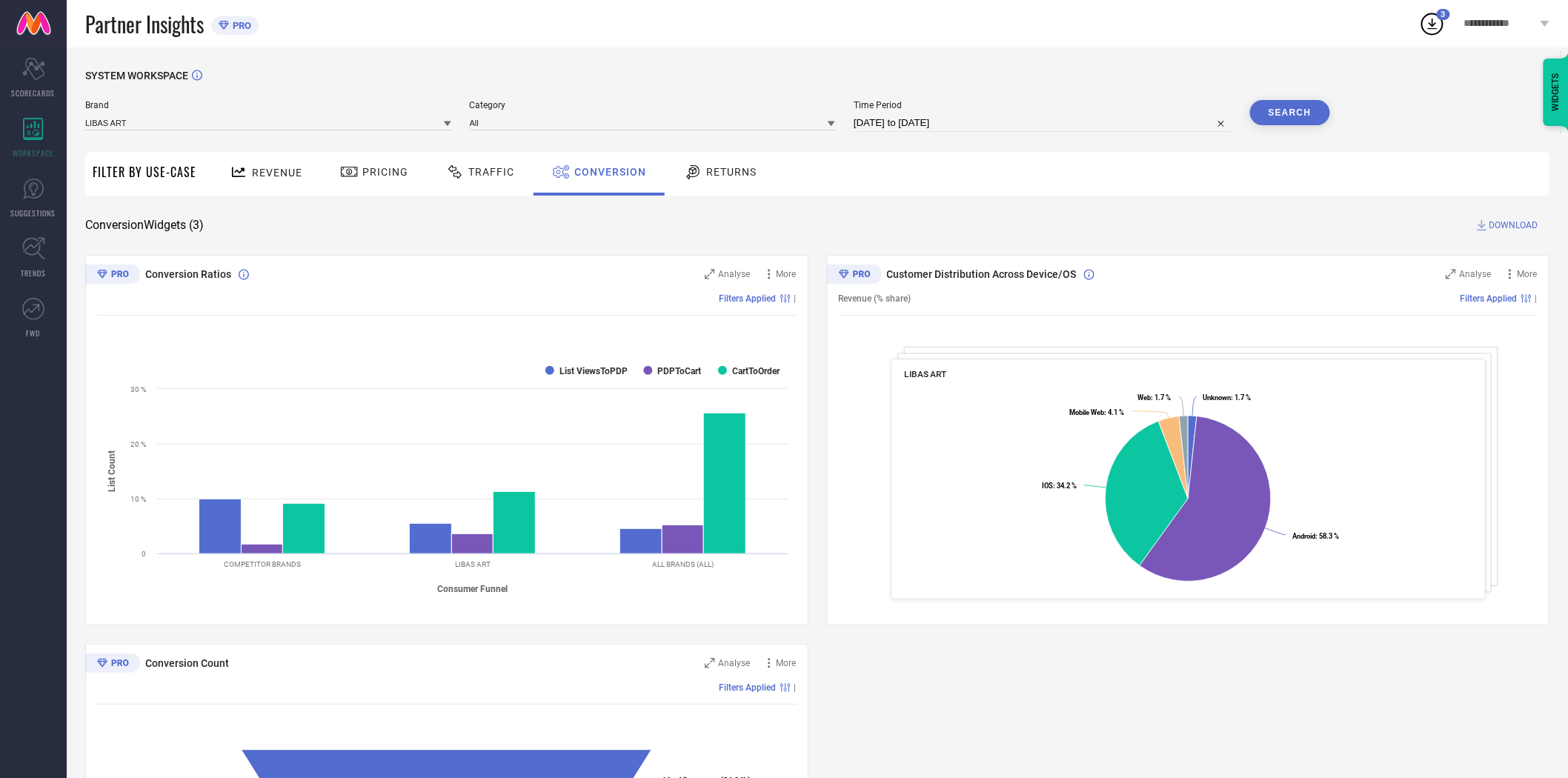
click at [1287, 107] on button "Search" at bounding box center [1290, 113] width 80 height 25
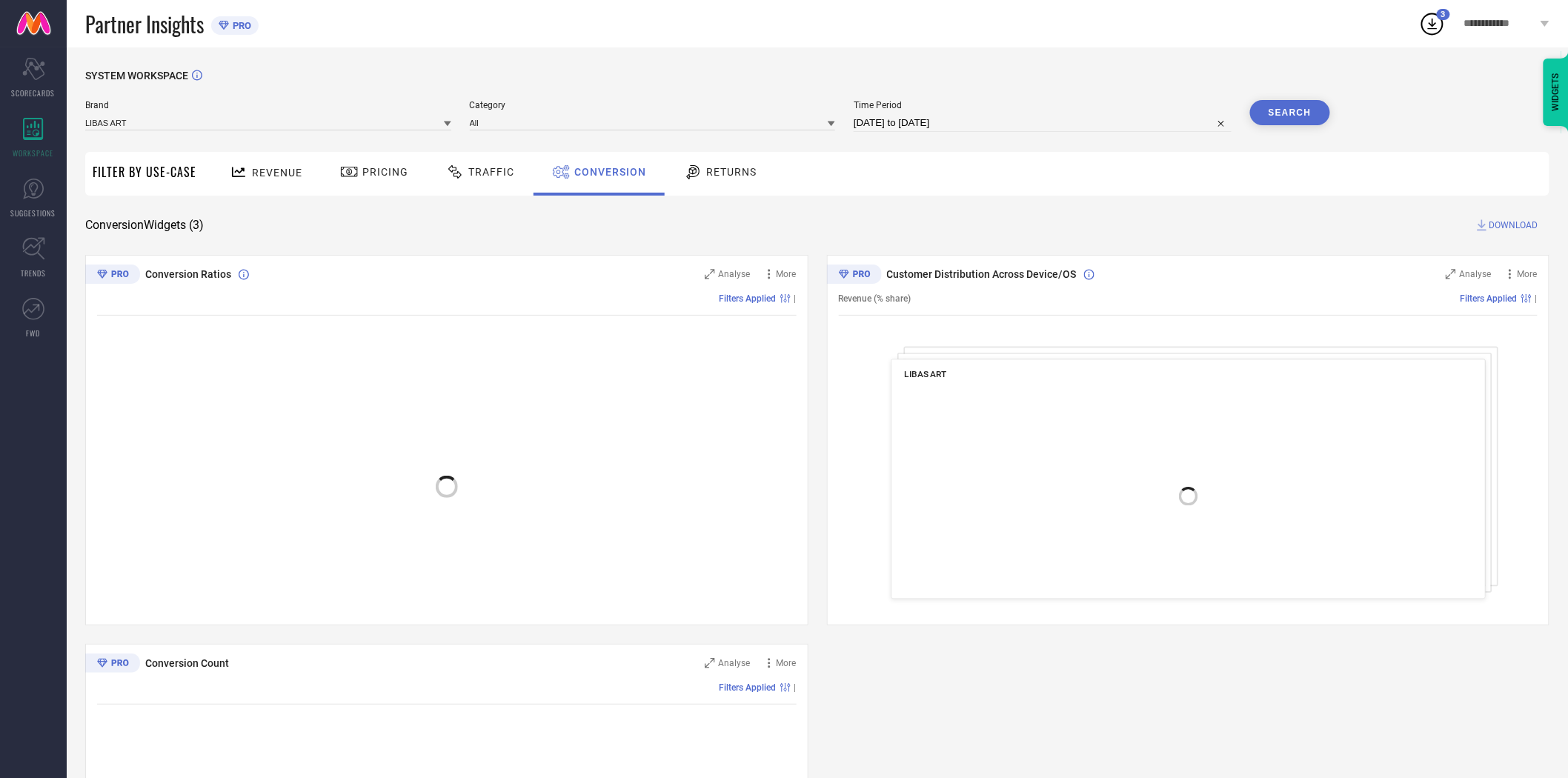
click at [1508, 224] on span "DOWNLOAD" at bounding box center [1514, 225] width 49 height 15
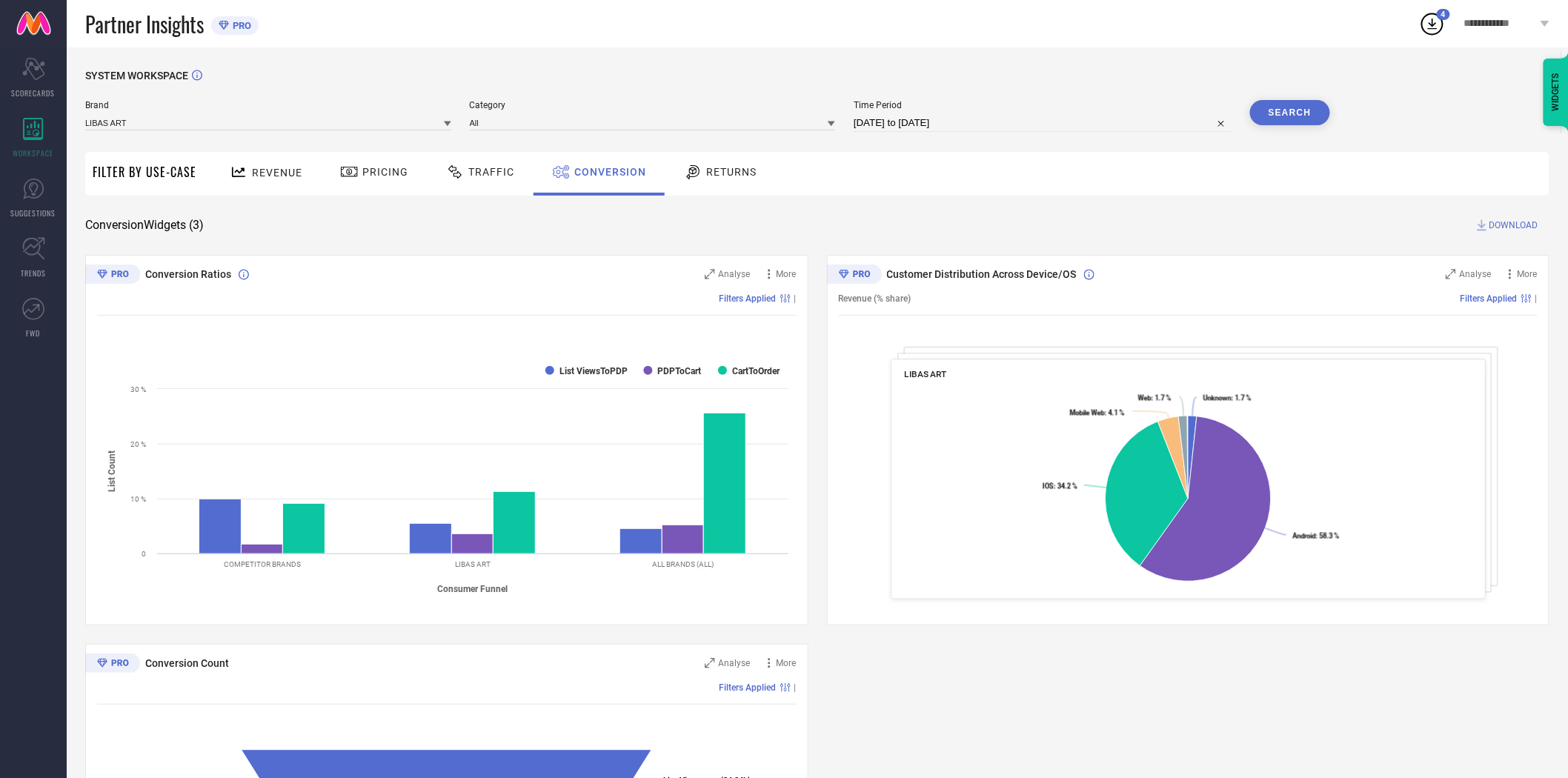
click at [446, 122] on icon at bounding box center [447, 124] width 7 height 5
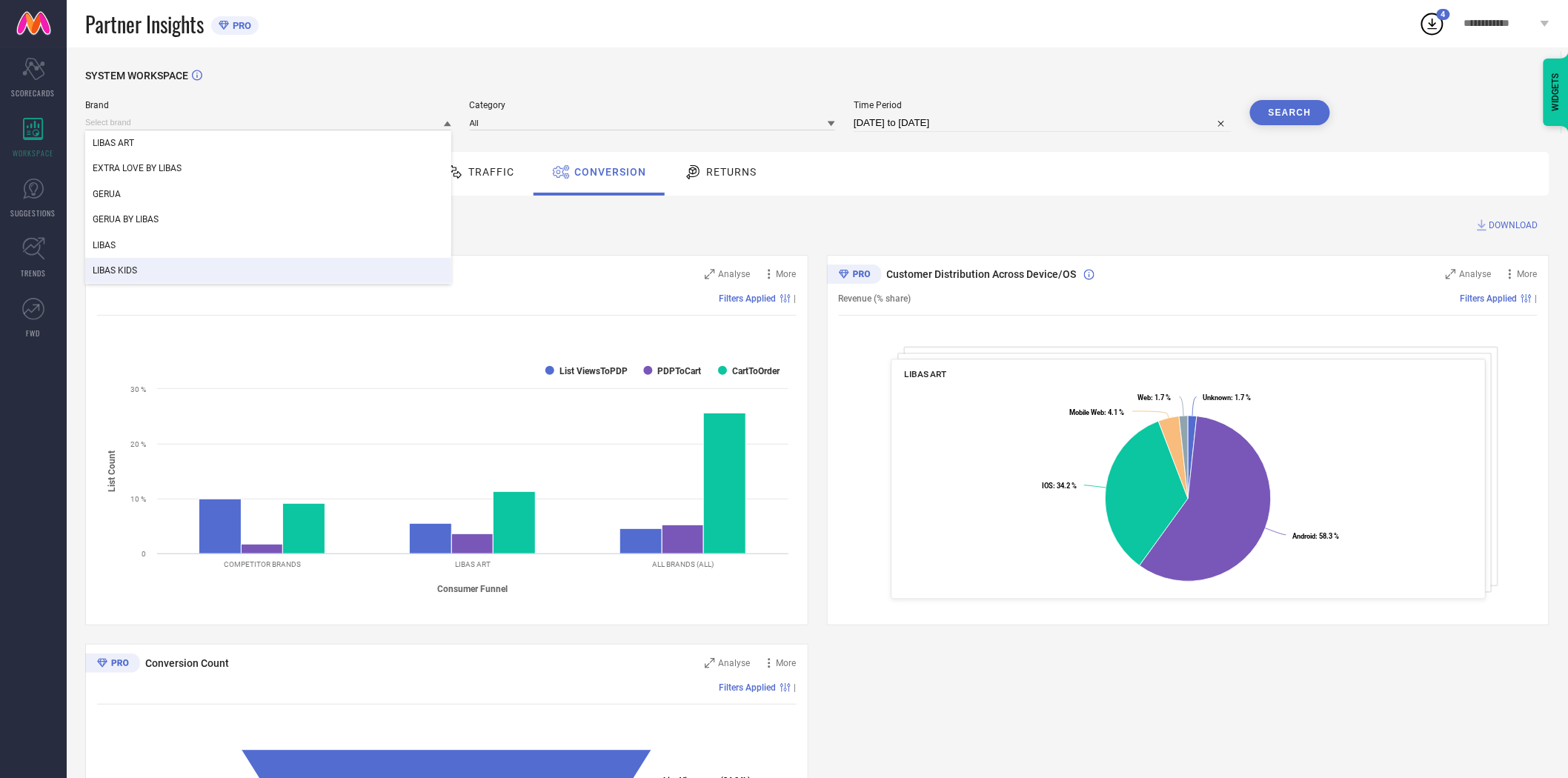
click at [331, 264] on div "LIBAS KIDS" at bounding box center [268, 271] width 366 height 25
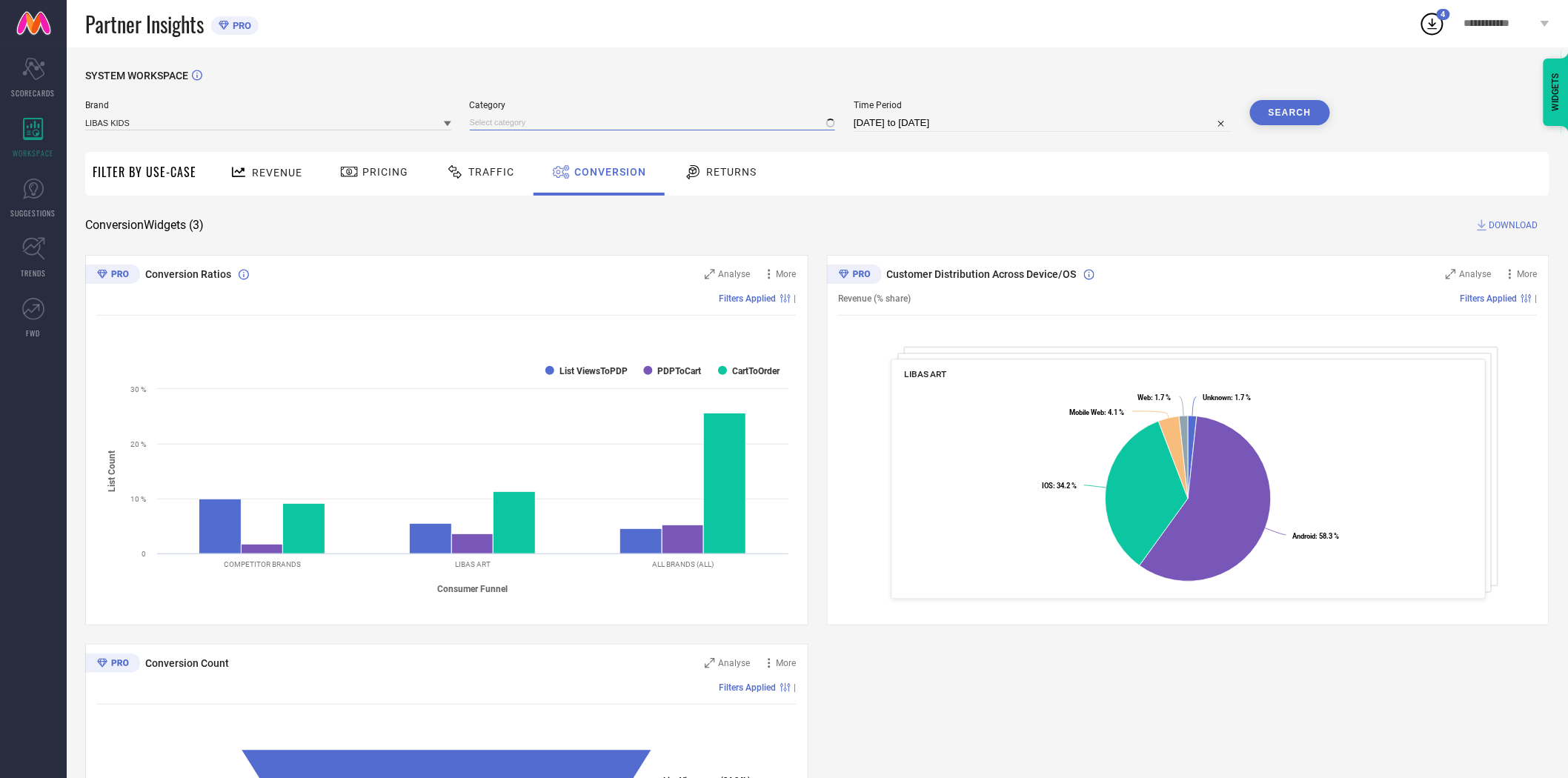
click at [516, 126] on input at bounding box center [652, 122] width 366 height 16
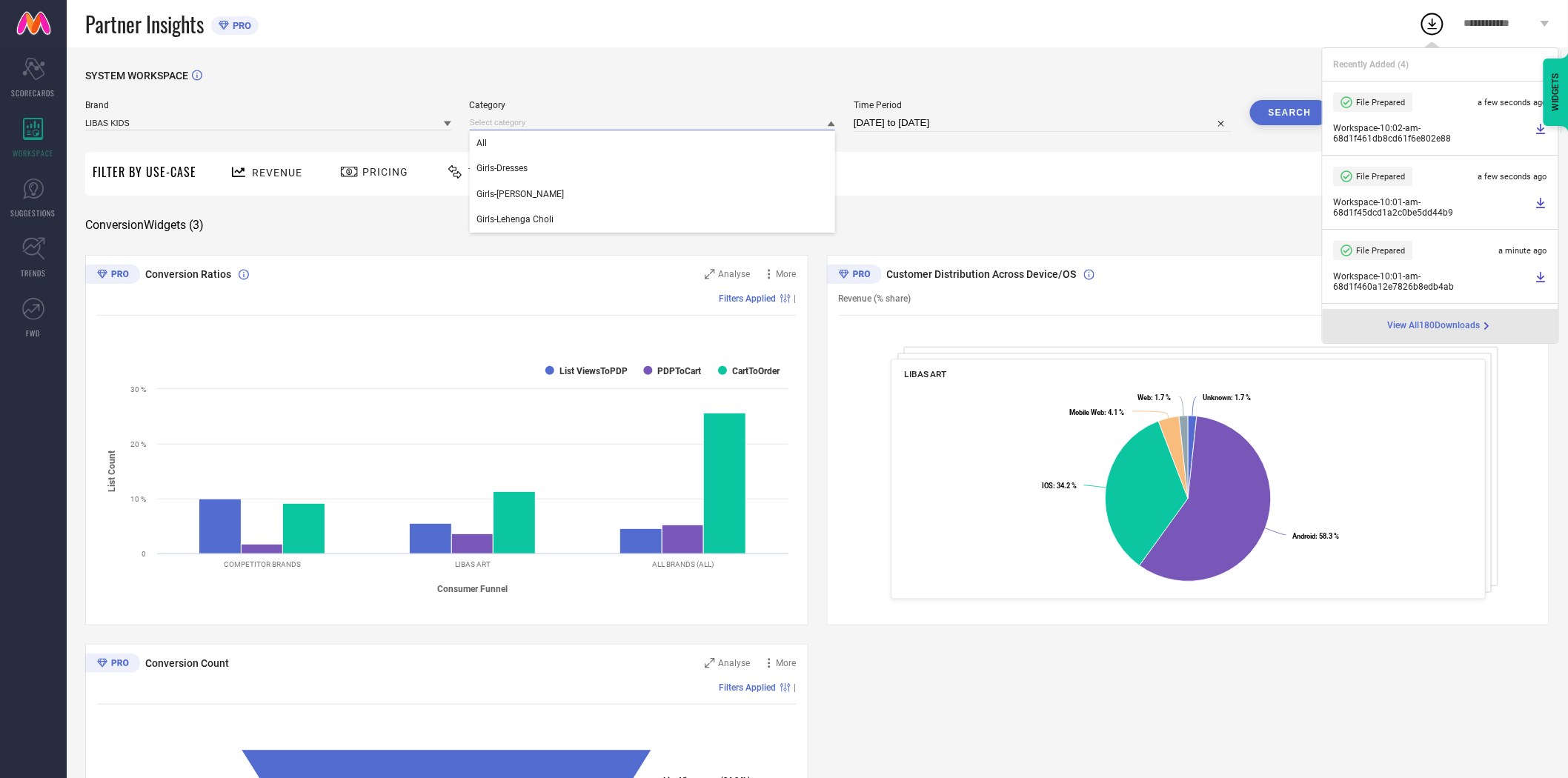
click at [520, 121] on input at bounding box center [652, 122] width 366 height 16
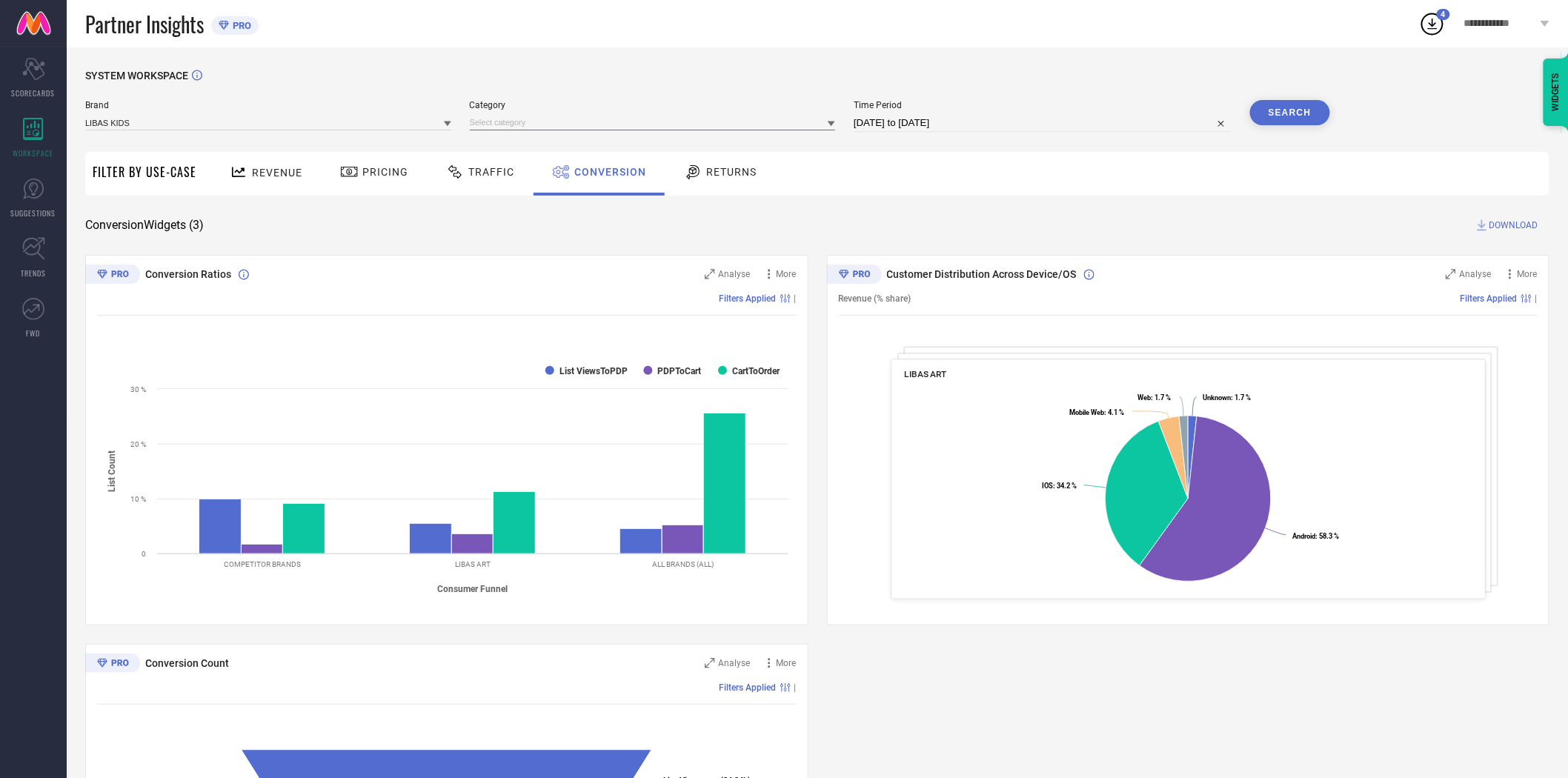
click at [519, 130] on input at bounding box center [652, 122] width 366 height 16
click at [517, 145] on div "All" at bounding box center [652, 143] width 366 height 25
click at [1265, 113] on button "Search" at bounding box center [1290, 113] width 80 height 25
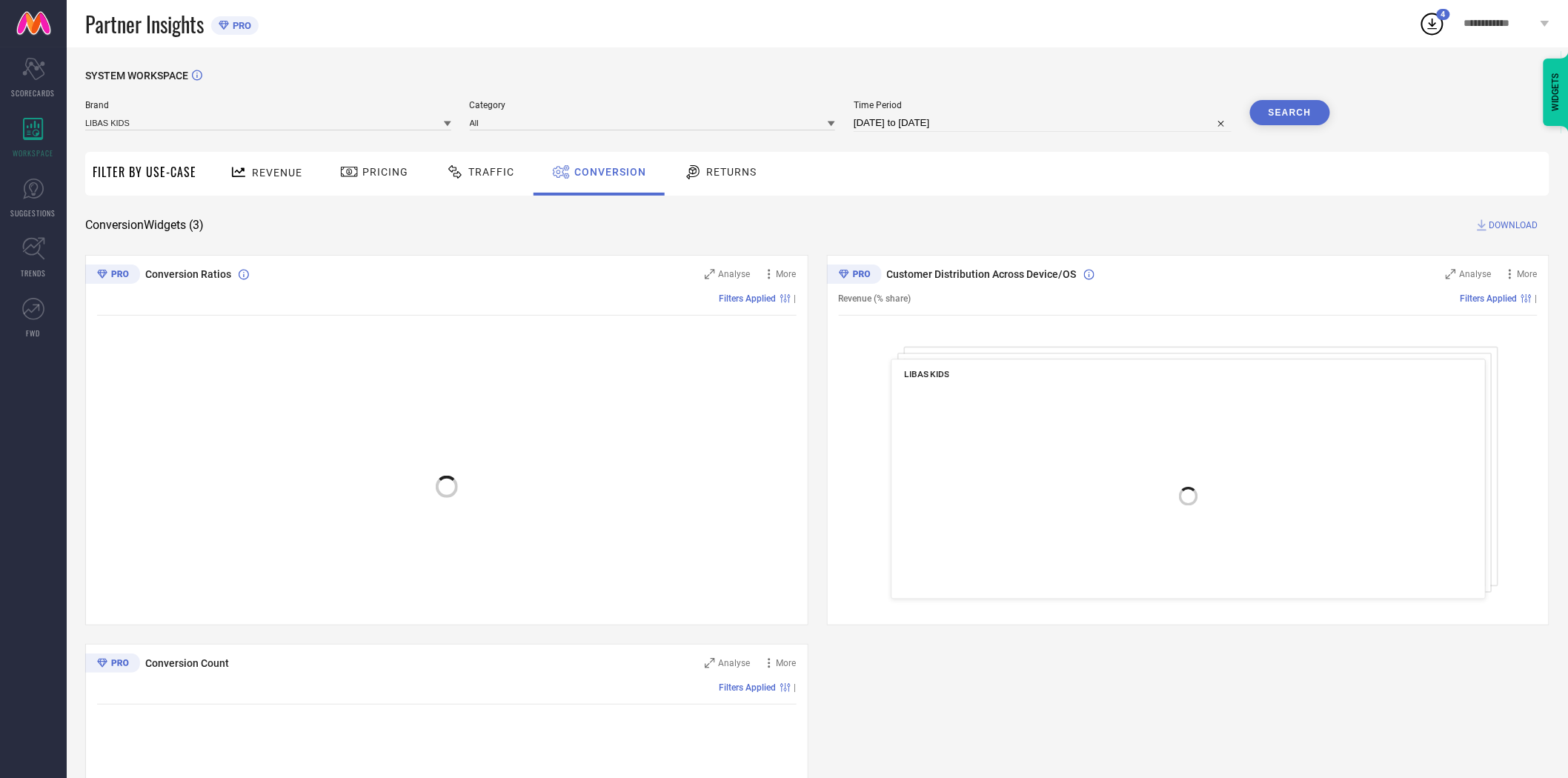
click at [1516, 222] on span "DOWNLOAD" at bounding box center [1514, 225] width 49 height 15
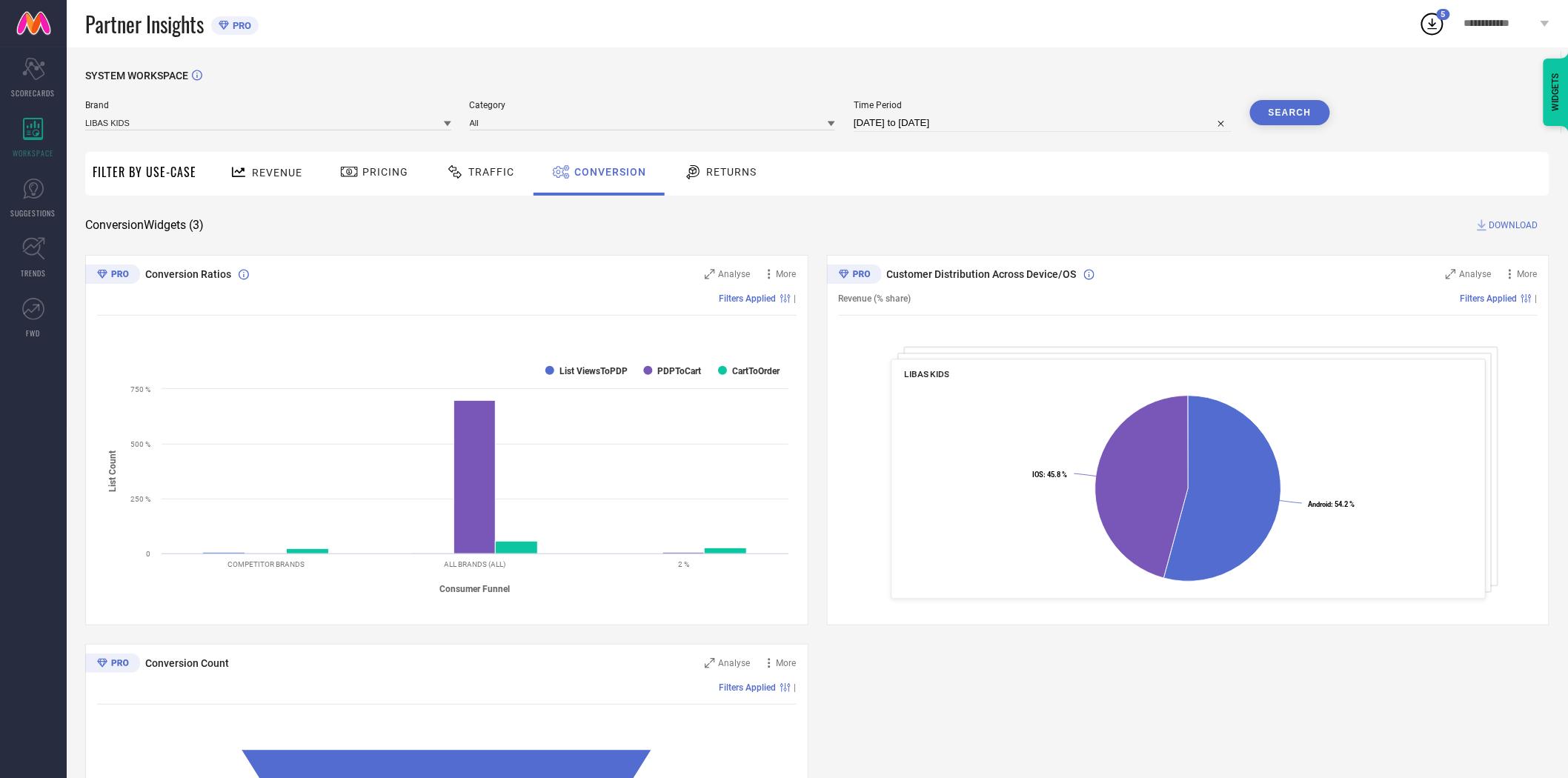
click at [1063, 57] on div "SYSTEM WORKSPACE Brand LIBAS KIDS Category All Time Period [DATE] to [DATE] Sea…" at bounding box center [816, 542] width 1501 height 989
